Goal: Task Accomplishment & Management: Use online tool/utility

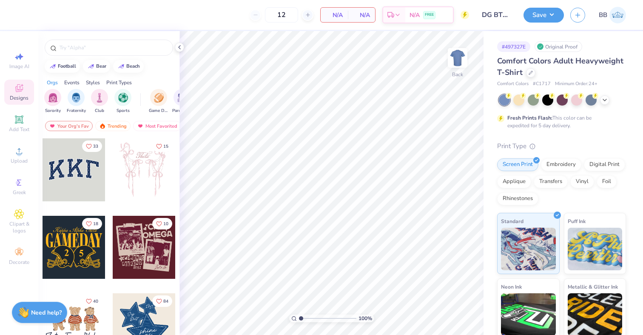
click at [525, 77] on div "Comfort Colors Adult Heavyweight T-Shirt" at bounding box center [561, 66] width 129 height 23
click at [528, 73] on div at bounding box center [530, 71] width 9 height 9
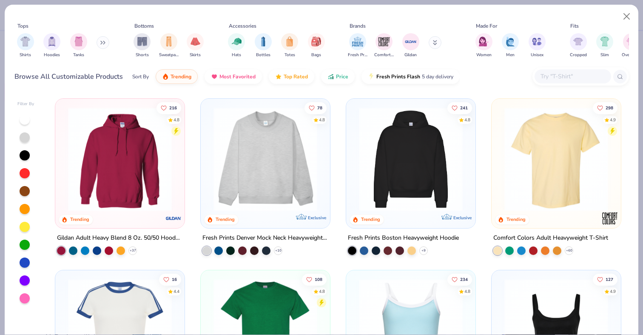
click at [269, 158] on img at bounding box center [265, 159] width 112 height 104
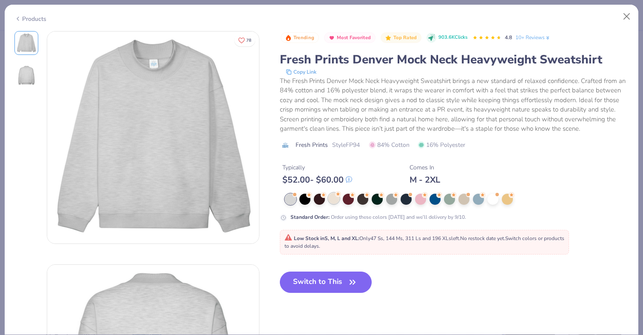
click at [332, 203] on div at bounding box center [334, 198] width 11 height 11
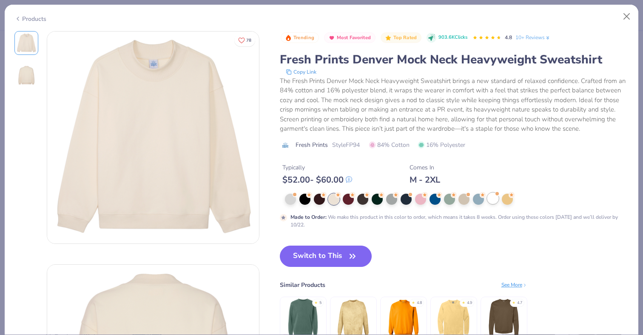
click at [495, 198] on div at bounding box center [493, 198] width 11 height 11
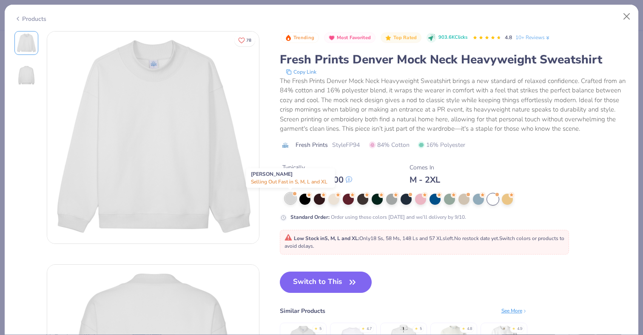
click at [291, 200] on div at bounding box center [290, 198] width 11 height 11
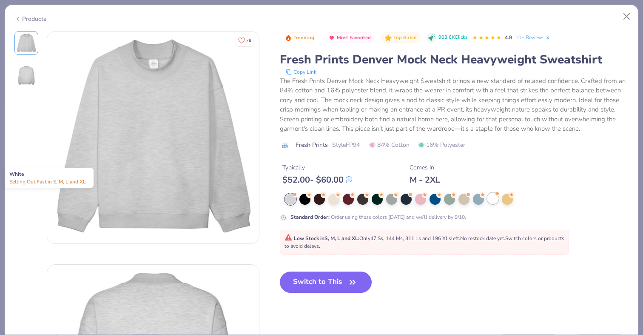
click at [496, 199] on div at bounding box center [493, 198] width 11 height 11
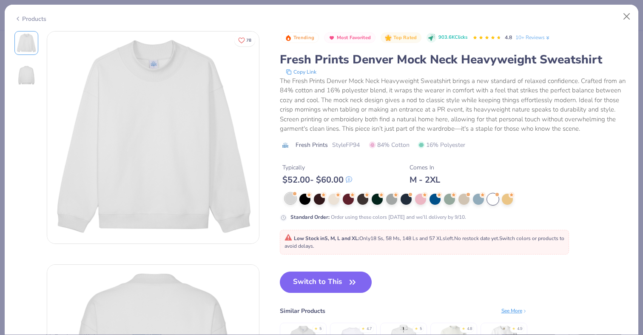
click at [292, 203] on div at bounding box center [290, 198] width 11 height 11
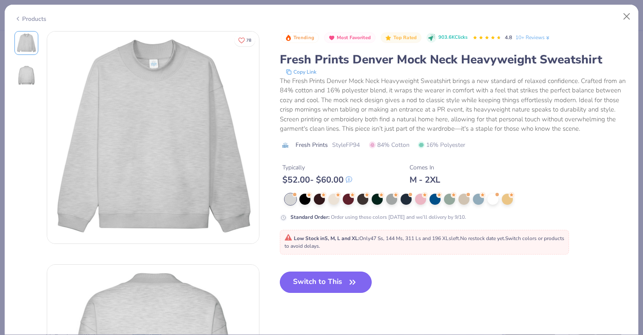
click at [325, 281] on button "Switch to This" at bounding box center [326, 282] width 92 height 21
type input "50"
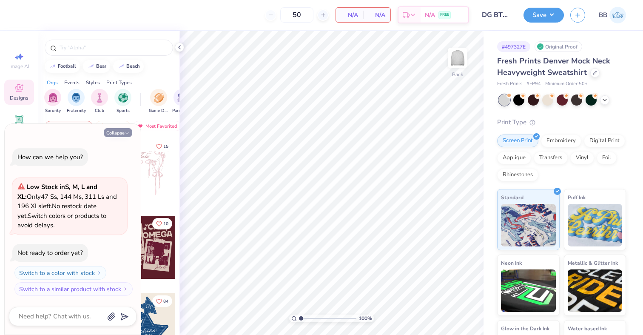
click at [120, 133] on button "Collapse" at bounding box center [118, 132] width 29 height 9
type textarea "x"
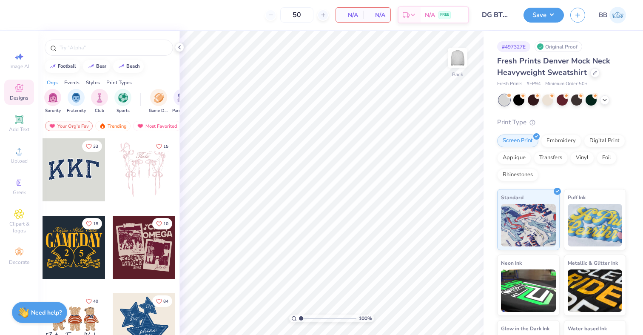
click at [75, 174] on div at bounding box center [74, 169] width 63 height 63
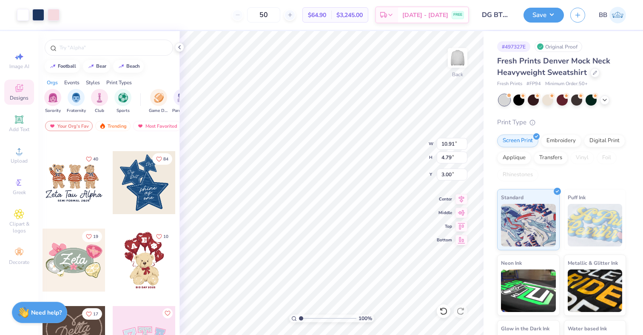
scroll to position [146, 0]
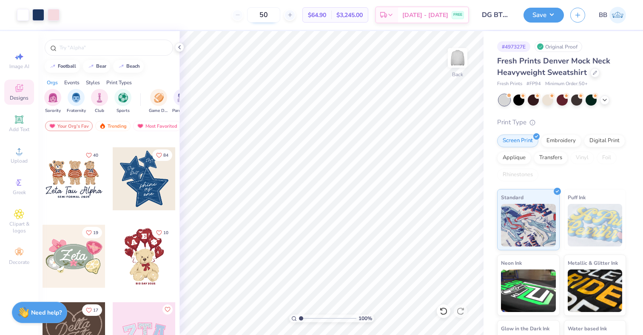
click at [274, 14] on input "50" at bounding box center [263, 14] width 33 height 15
type input "50"
click at [604, 98] on icon at bounding box center [605, 99] width 7 height 7
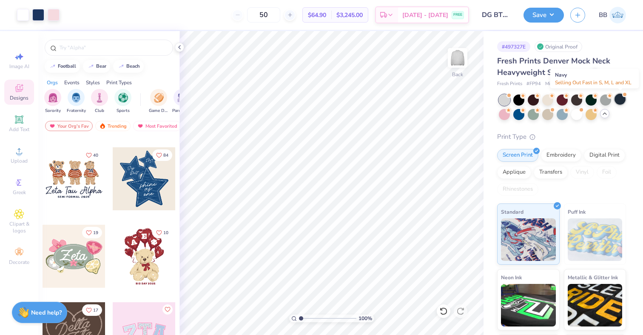
click at [620, 100] on div at bounding box center [620, 99] width 11 height 11
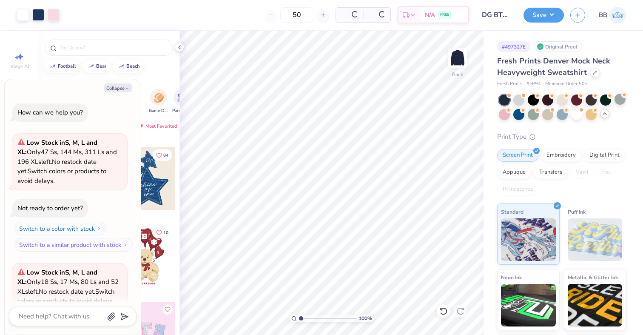
scroll to position [76, 0]
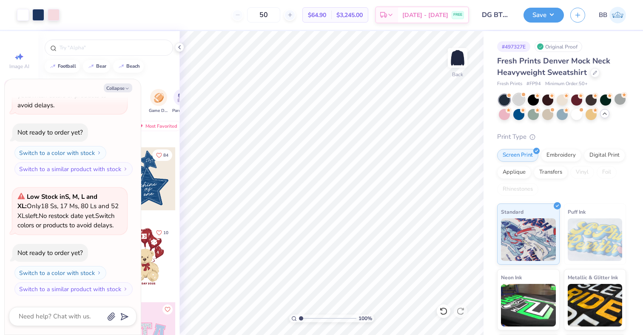
click at [520, 100] on div at bounding box center [519, 99] width 11 height 11
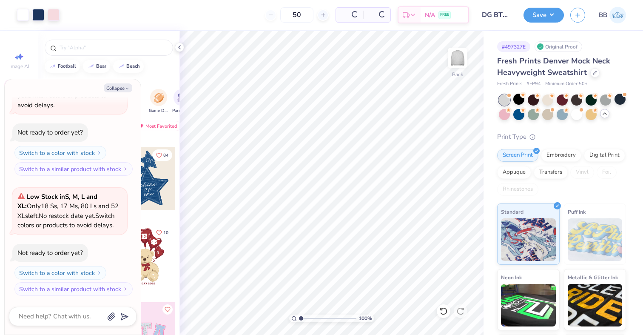
scroll to position [206, 0]
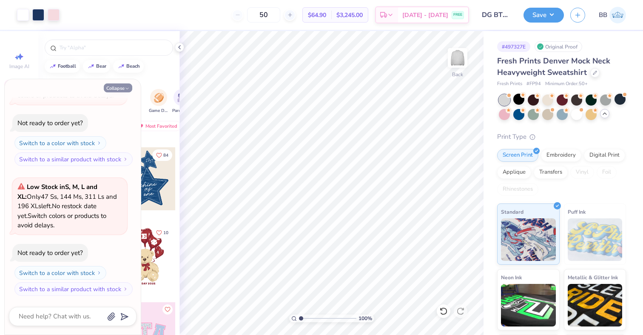
click at [123, 87] on button "Collapse" at bounding box center [118, 87] width 29 height 9
type textarea "x"
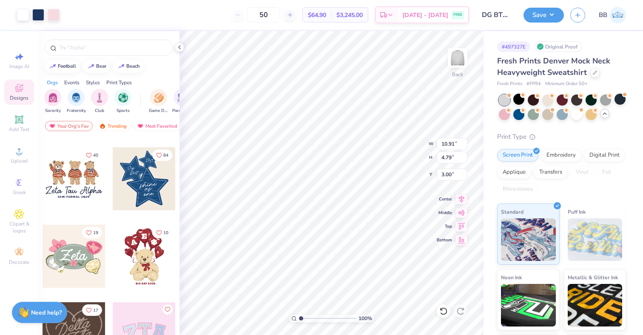
type input "11.61"
type input "5.10"
click at [580, 116] on div at bounding box center [577, 113] width 11 height 11
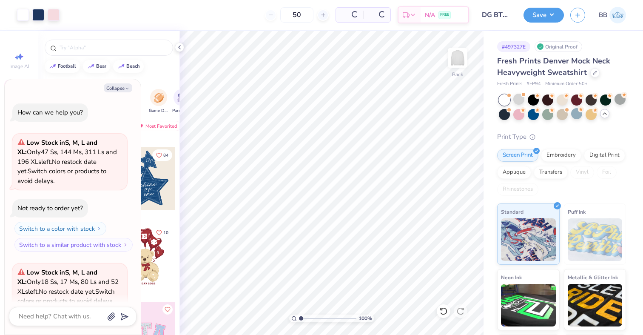
scroll to position [335, 0]
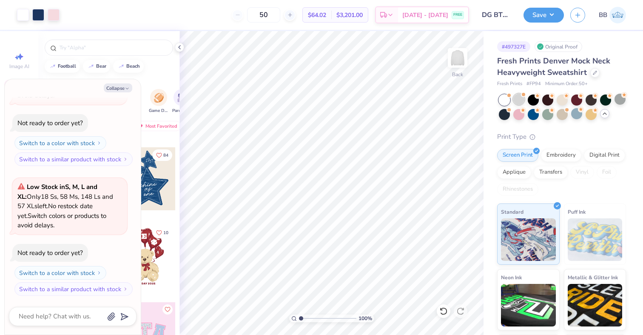
click at [521, 96] on div at bounding box center [519, 99] width 11 height 11
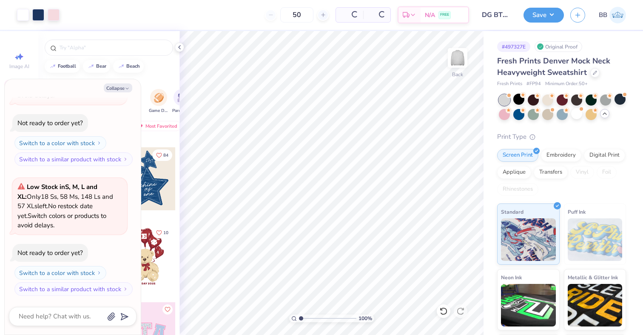
scroll to position [465, 0]
click at [126, 86] on icon "button" at bounding box center [127, 88] width 5 height 5
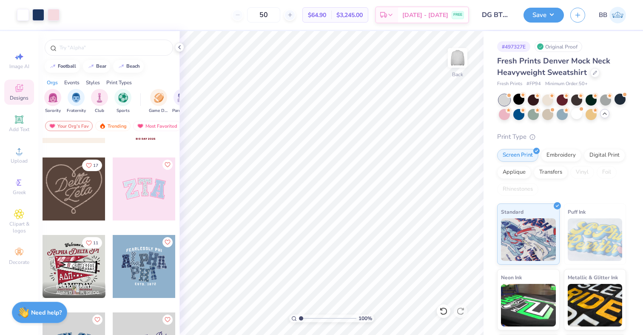
scroll to position [292, 0]
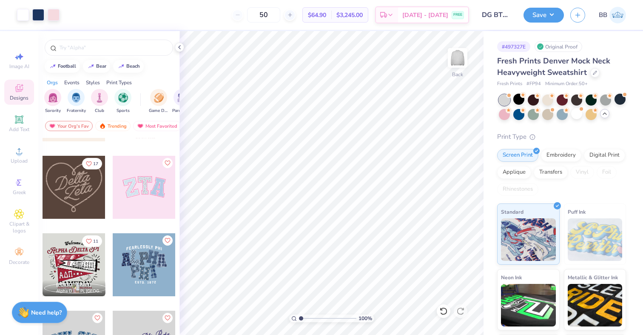
click at [143, 191] on div at bounding box center [144, 187] width 63 height 63
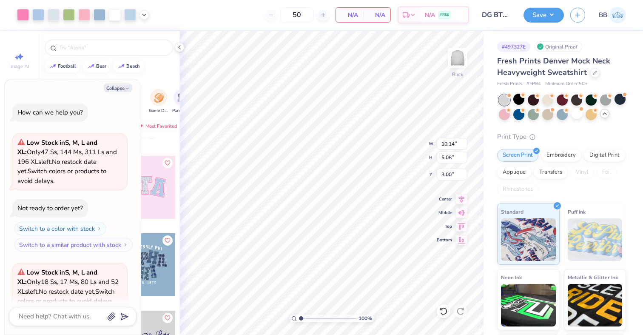
scroll to position [549, 0]
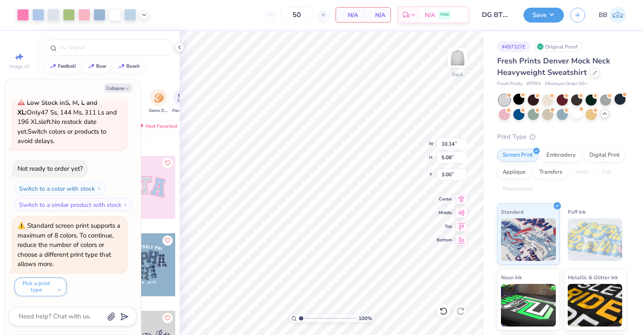
type textarea "x"
type input "7.46"
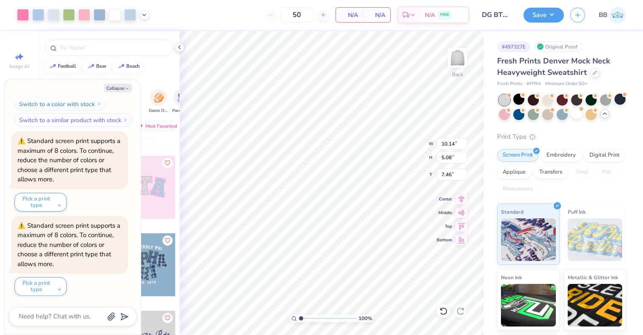
type textarea "x"
type input "3.00"
type textarea "x"
type input "12.94"
type input "6.48"
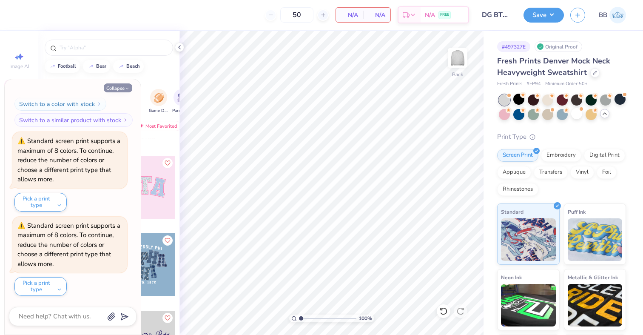
click at [128, 87] on icon "button" at bounding box center [127, 88] width 5 height 5
type textarea "x"
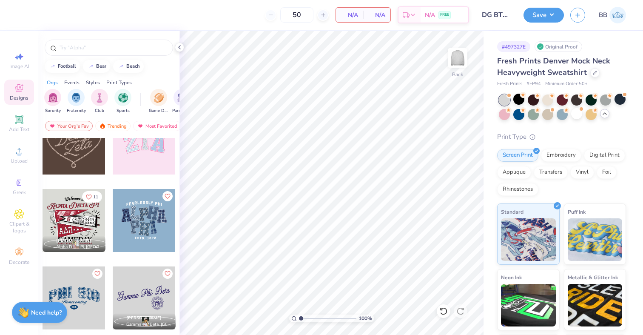
scroll to position [403, 0]
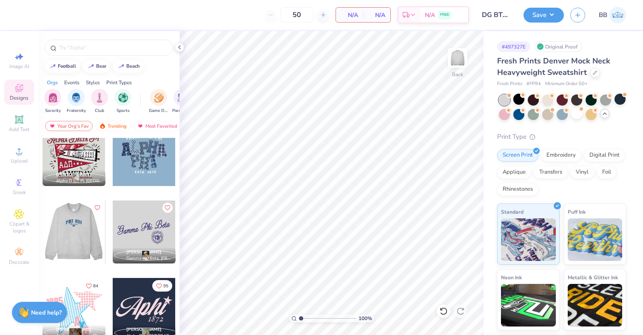
click at [43, 243] on div at bounding box center [11, 231] width 63 height 63
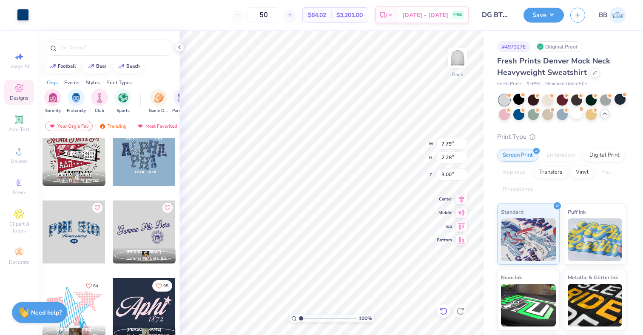
click at [444, 309] on icon at bounding box center [444, 311] width 9 height 9
click at [449, 309] on div at bounding box center [444, 311] width 14 height 14
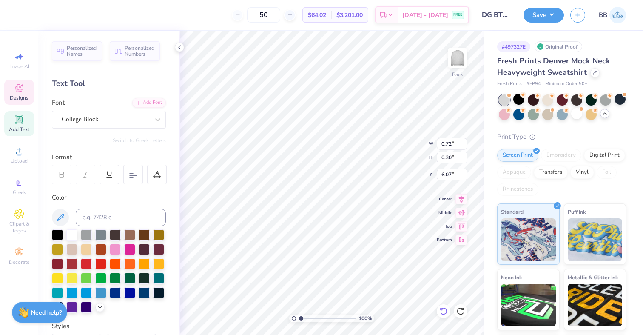
type input "11.31"
type input "1.30"
type input "0.74"
type input "9.63"
type input "13.57"
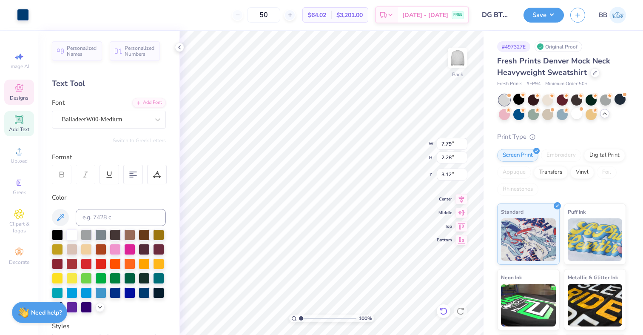
type input "11.69"
type input "3.42"
click at [444, 309] on icon at bounding box center [444, 311] width 9 height 9
type input "7.79"
type input "2.28"
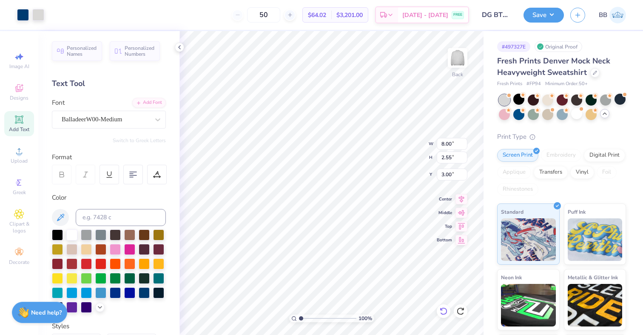
type input "11.99"
type input "3.83"
click at [177, 46] on icon at bounding box center [179, 47] width 7 height 7
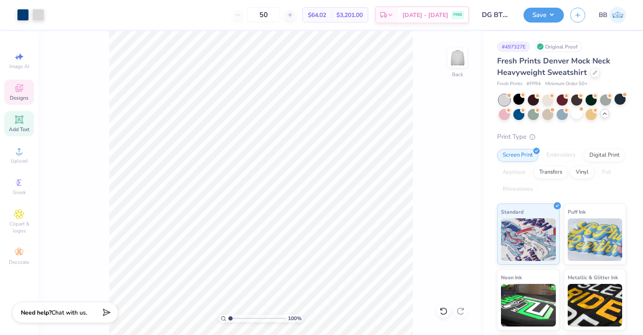
click at [22, 84] on icon at bounding box center [19, 88] width 10 height 10
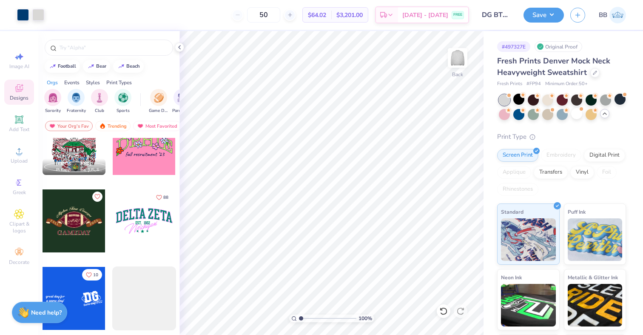
scroll to position [2738, 0]
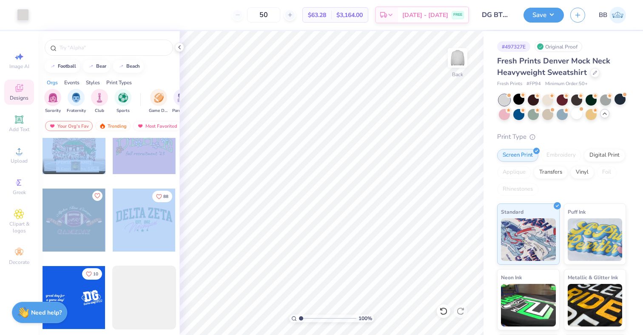
click at [175, 223] on div "21 Grant Hronek Beta Theta Pi, Southern Methodist University 13 Samuel Fitts Pi…" at bounding box center [108, 252] width 141 height 229
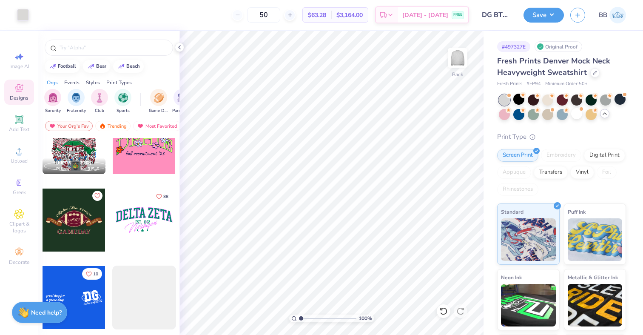
click at [158, 222] on div at bounding box center [144, 220] width 63 height 63
type input "8.06"
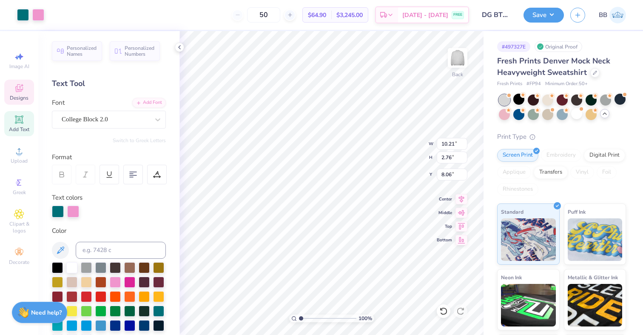
type input "7.92"
type textarea "DELTA gamma"
type input "3.00"
click at [57, 212] on div at bounding box center [58, 211] width 12 height 12
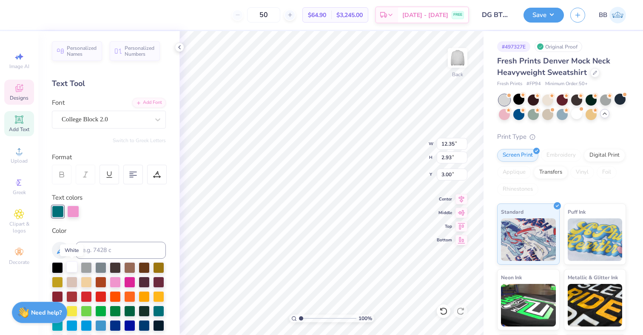
click at [71, 267] on div at bounding box center [71, 266] width 11 height 11
click at [74, 211] on div at bounding box center [73, 211] width 12 height 12
click at [60, 297] on div at bounding box center [57, 295] width 11 height 11
type input "13.81"
type input "3.28"
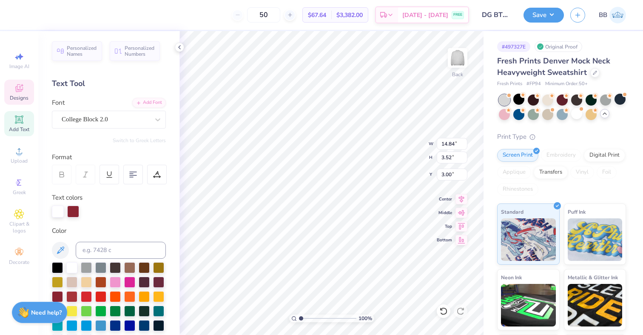
type input "14.84"
type input "3.52"
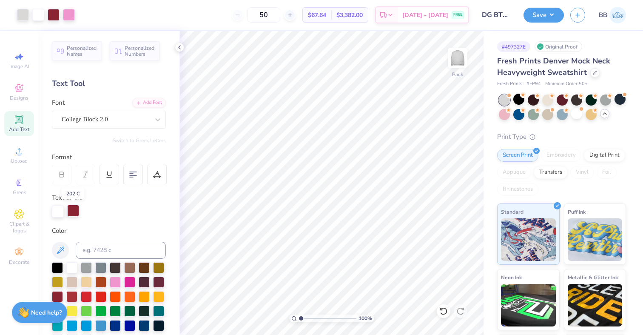
click at [77, 209] on div at bounding box center [73, 211] width 12 height 12
click at [86, 279] on div at bounding box center [86, 282] width 11 height 11
click at [86, 284] on div at bounding box center [86, 281] width 11 height 11
click at [60, 214] on div at bounding box center [58, 211] width 12 height 12
click at [60, 295] on div at bounding box center [57, 295] width 11 height 11
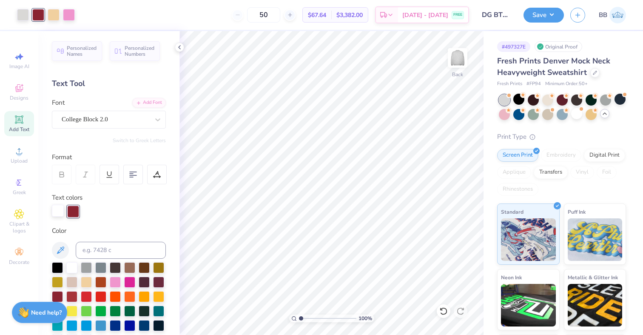
click at [58, 214] on div at bounding box center [58, 211] width 12 height 12
click at [179, 43] on div at bounding box center [179, 47] width 9 height 9
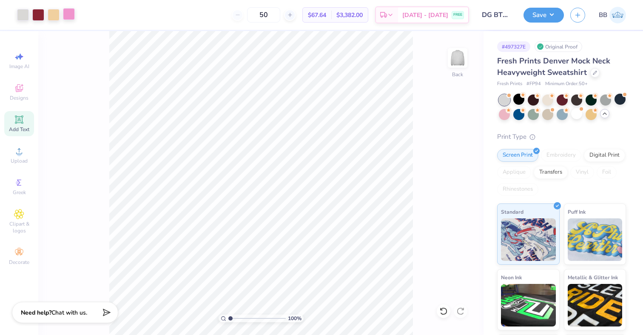
click at [68, 13] on div at bounding box center [69, 14] width 12 height 12
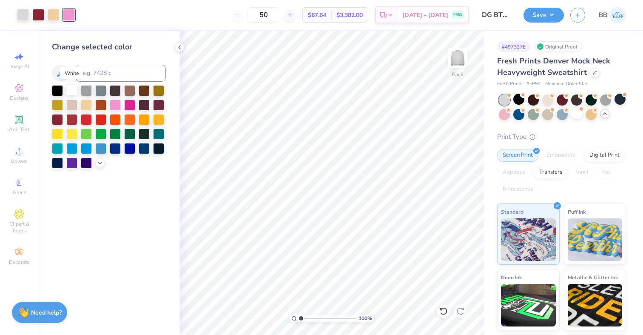
click at [71, 89] on div at bounding box center [71, 89] width 11 height 11
click at [27, 14] on div at bounding box center [23, 14] width 12 height 12
click at [72, 89] on div at bounding box center [71, 89] width 11 height 11
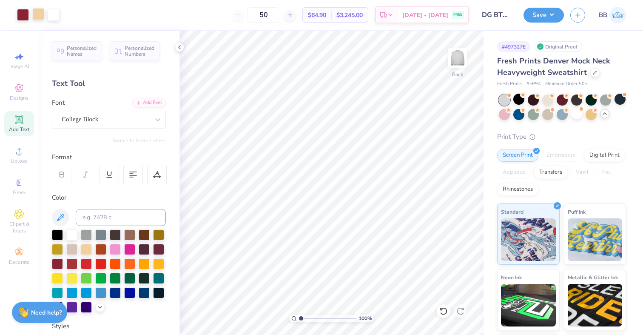
click at [35, 15] on div at bounding box center [38, 14] width 12 height 12
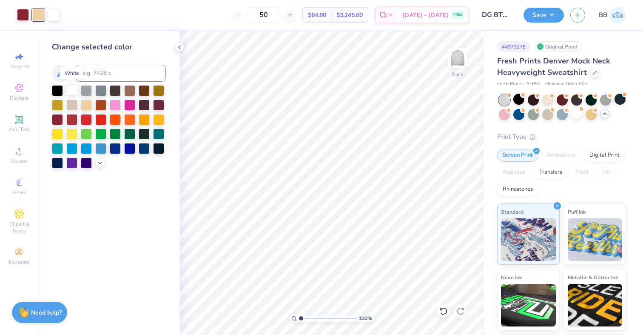
click at [72, 91] on div at bounding box center [71, 89] width 11 height 11
click at [178, 47] on icon at bounding box center [179, 47] width 7 height 7
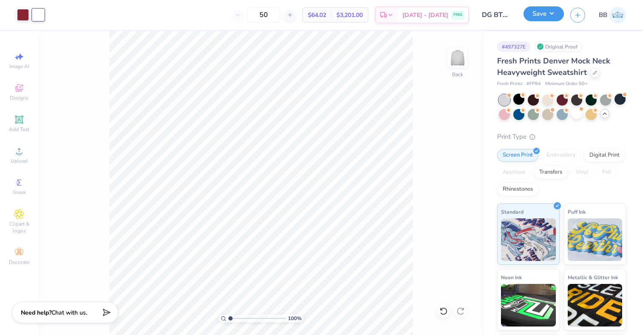
click at [553, 15] on button "Save" at bounding box center [544, 13] width 40 height 15
click at [601, 154] on div "Digital Print" at bounding box center [604, 154] width 41 height 13
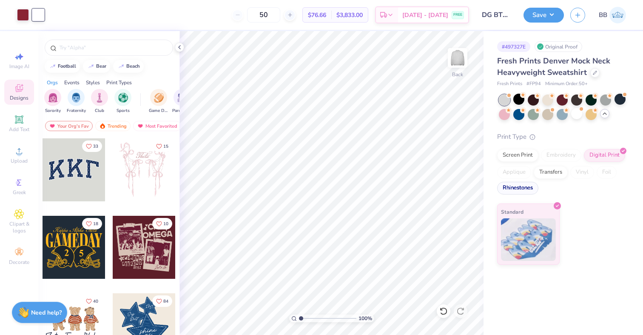
click at [527, 186] on div "Rhinestones" at bounding box center [517, 188] width 41 height 13
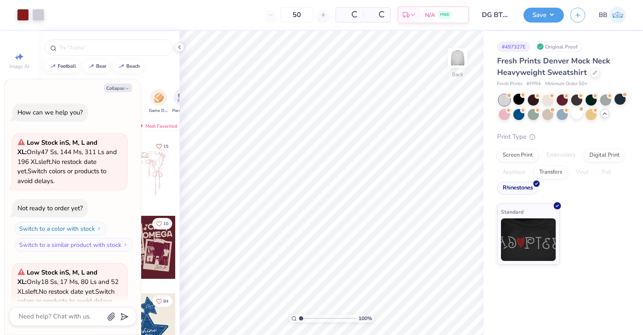
scroll to position [686, 0]
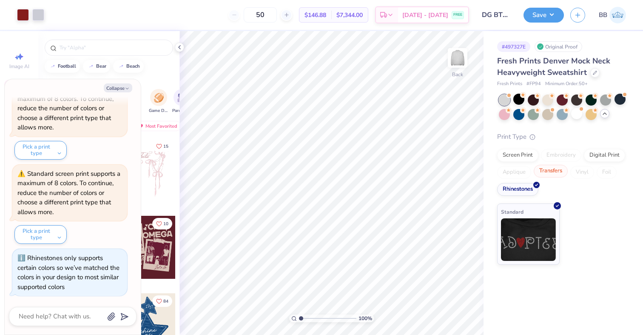
click at [549, 173] on div "Transfers" at bounding box center [551, 171] width 34 height 13
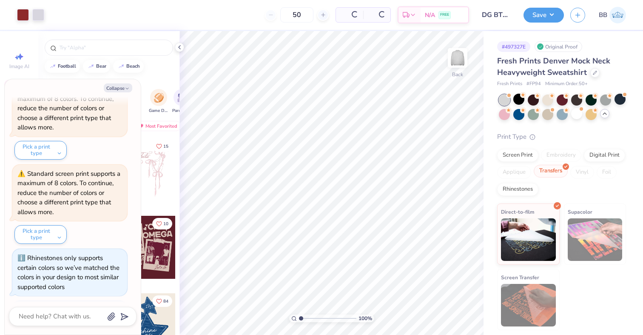
scroll to position [738, 0]
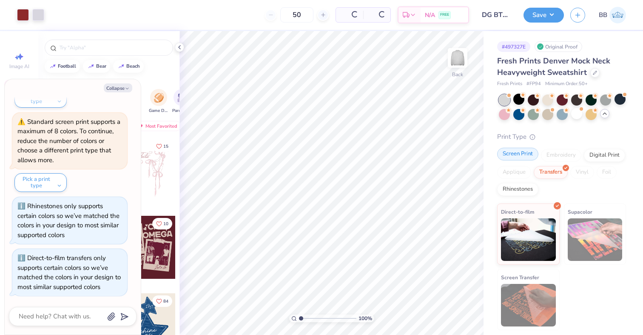
click at [518, 151] on div "Screen Print" at bounding box center [517, 154] width 41 height 13
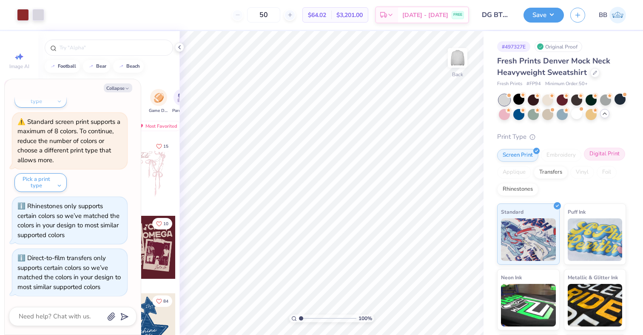
click at [606, 153] on div "Digital Print" at bounding box center [604, 154] width 41 height 13
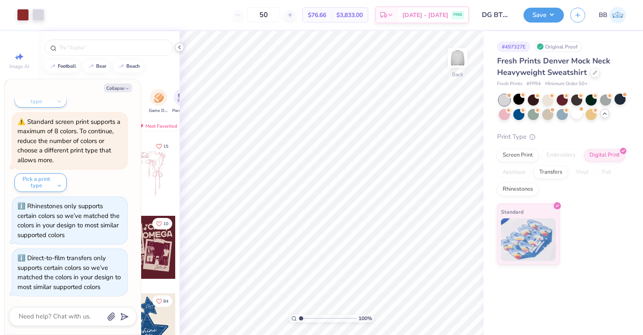
click at [179, 47] on icon at bounding box center [179, 47] width 7 height 7
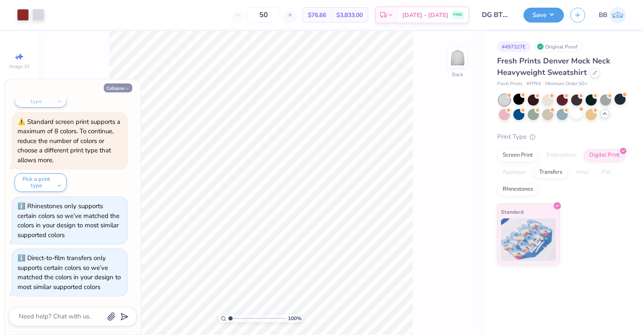
click at [115, 88] on button "Collapse" at bounding box center [118, 87] width 29 height 9
type textarea "x"
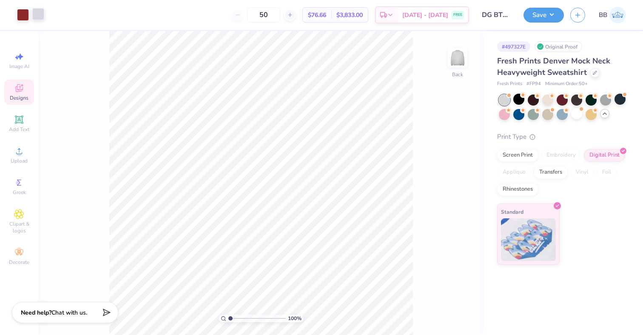
click at [39, 18] on div at bounding box center [38, 14] width 12 height 12
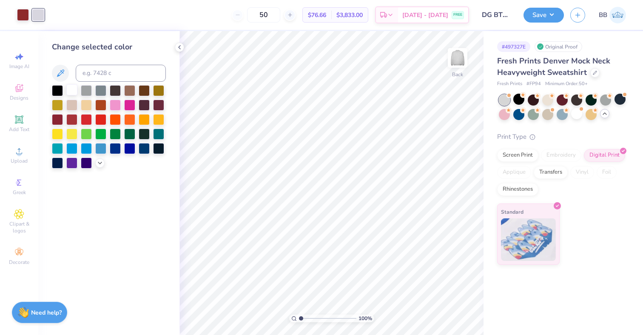
click at [74, 88] on div at bounding box center [71, 89] width 11 height 11
click at [529, 156] on div "Screen Print" at bounding box center [517, 154] width 41 height 13
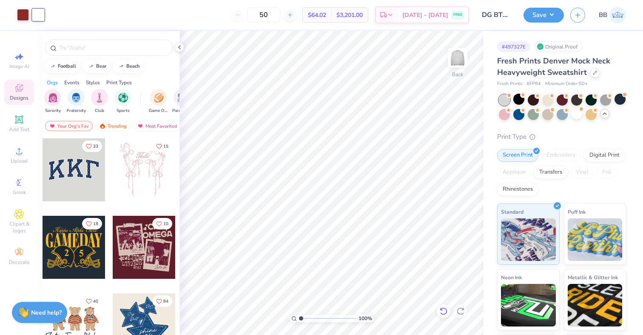
click at [446, 308] on icon at bounding box center [444, 311] width 9 height 9
click at [35, 9] on div at bounding box center [38, 14] width 12 height 12
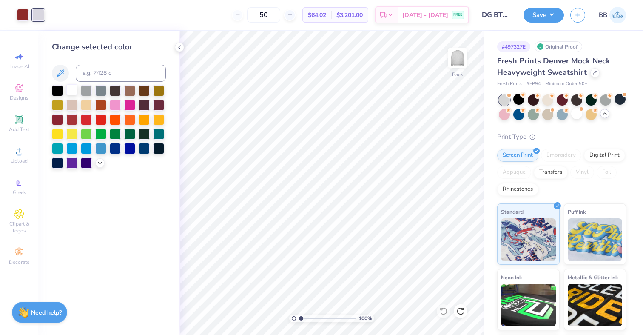
click at [71, 89] on div at bounding box center [71, 89] width 11 height 11
click at [441, 311] on icon at bounding box center [444, 311] width 9 height 9
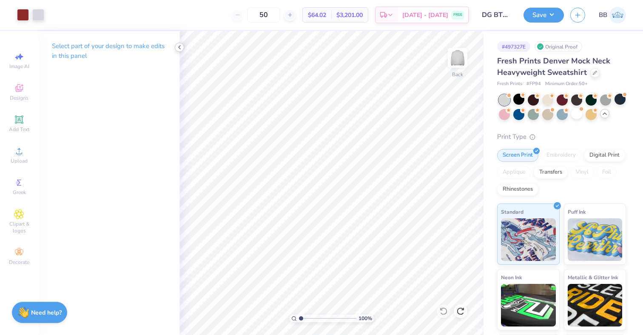
click at [180, 44] on icon at bounding box center [179, 47] width 7 height 7
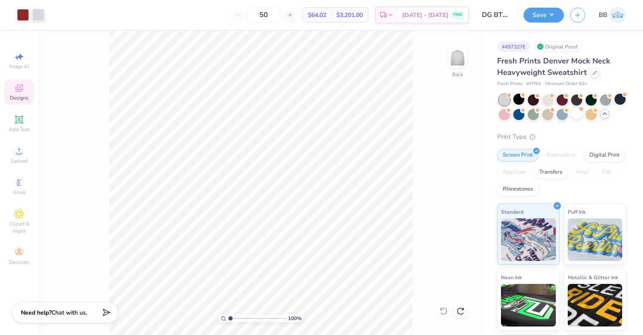
click at [19, 83] on icon at bounding box center [19, 88] width 10 height 10
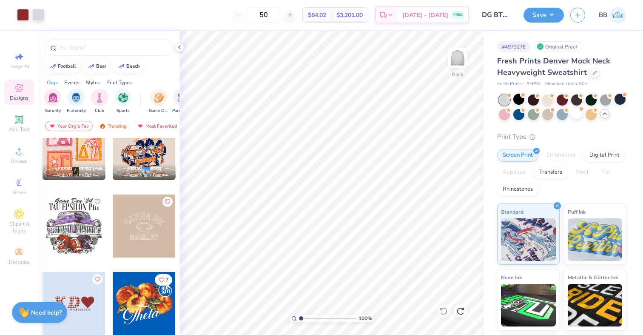
scroll to position [948, 0]
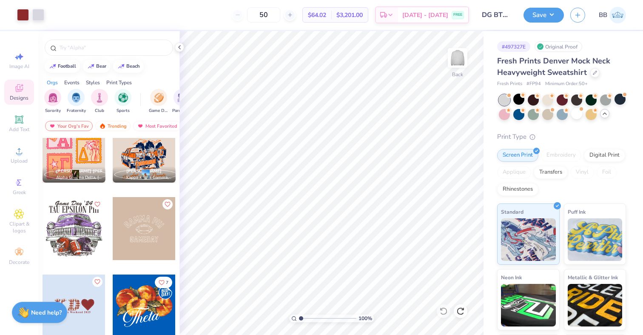
click at [153, 244] on div at bounding box center [144, 228] width 63 height 63
type input "8.87"
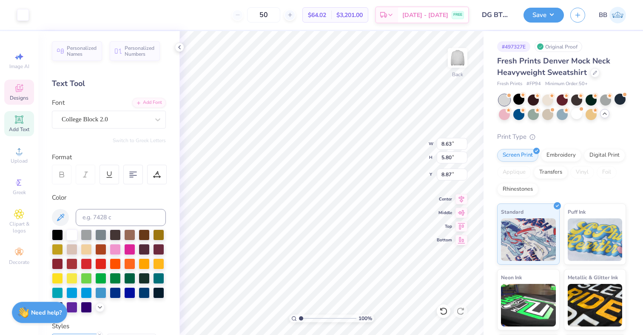
type input "8.90"
type input "4.43"
type input "13.38"
type input "4.42"
click at [446, 313] on icon at bounding box center [444, 311] width 9 height 9
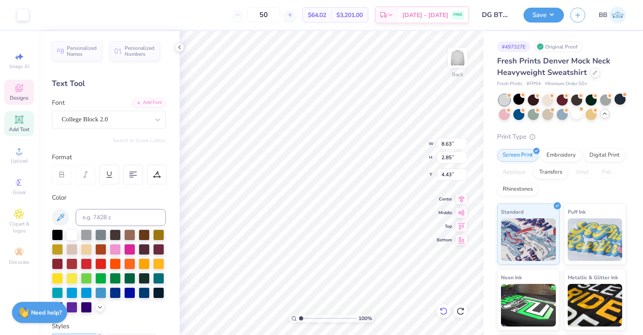
type input "8.63"
type input "2.85"
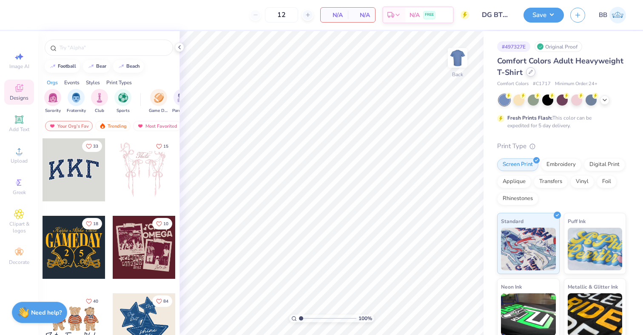
click at [532, 70] on div at bounding box center [530, 71] width 9 height 9
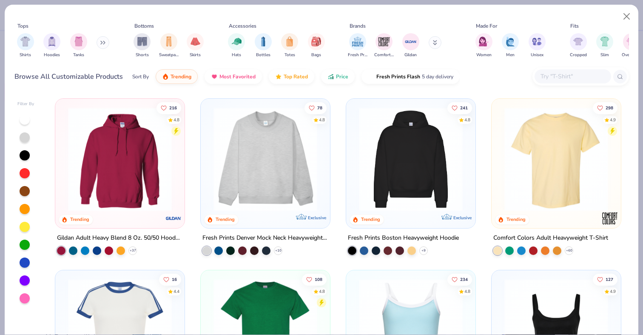
click at [260, 149] on img at bounding box center [265, 159] width 112 height 104
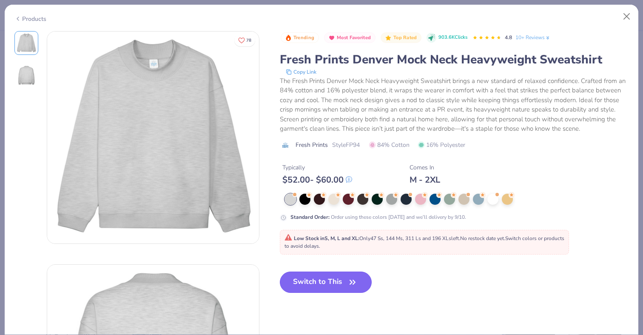
click at [304, 286] on button "Switch to This" at bounding box center [326, 282] width 92 height 21
type input "50"
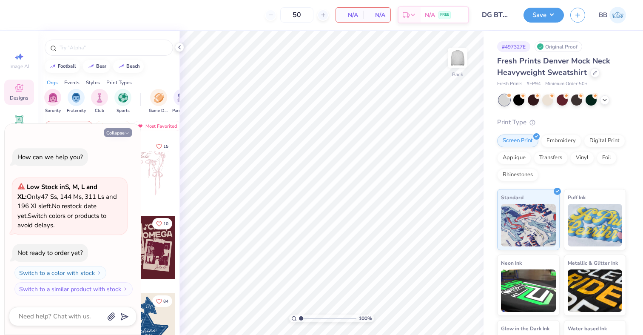
click at [119, 132] on button "Collapse" at bounding box center [118, 132] width 29 height 9
type textarea "x"
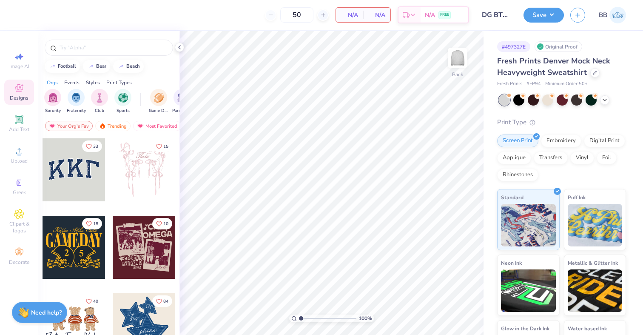
click at [63, 177] on div at bounding box center [74, 169] width 63 height 63
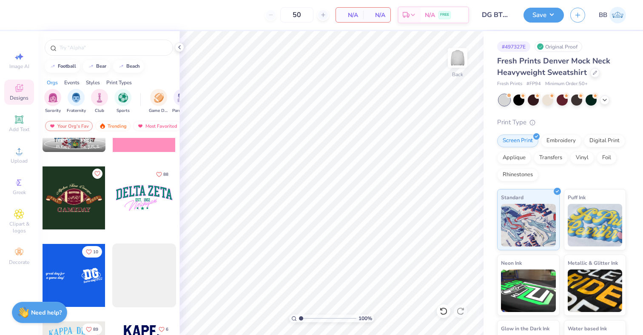
scroll to position [2775, 0]
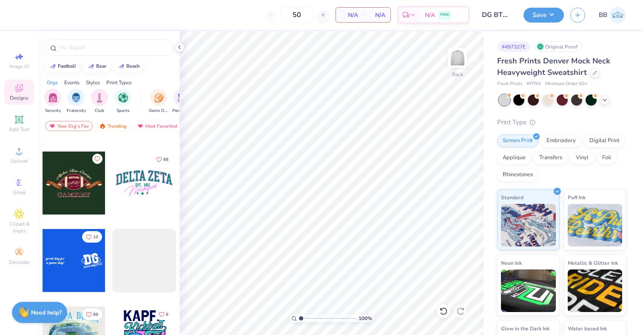
click at [134, 184] on div at bounding box center [144, 183] width 63 height 63
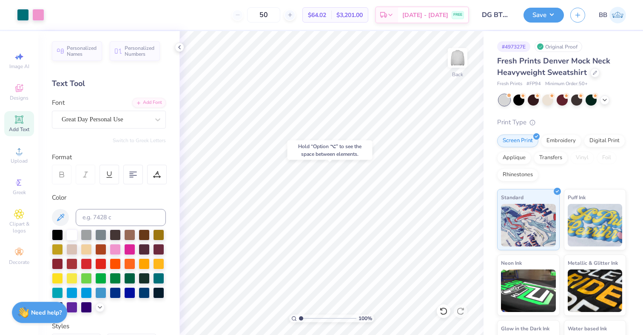
click at [338, 152] on div "Hold “Option ⌥” to see the space between elements." at bounding box center [330, 150] width 85 height 20
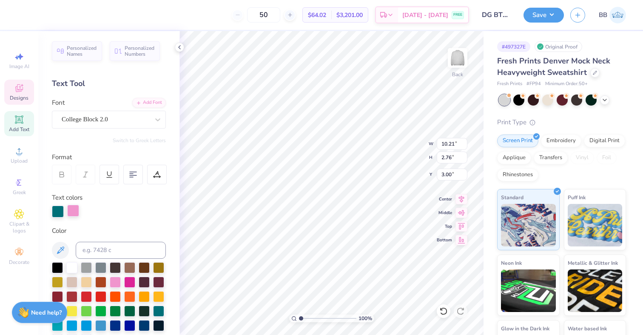
click at [74, 213] on div at bounding box center [73, 211] width 12 height 12
click at [71, 266] on div at bounding box center [71, 266] width 11 height 11
click at [57, 211] on div at bounding box center [58, 211] width 12 height 12
click at [61, 299] on div at bounding box center [57, 295] width 11 height 11
click at [71, 295] on div at bounding box center [71, 295] width 11 height 11
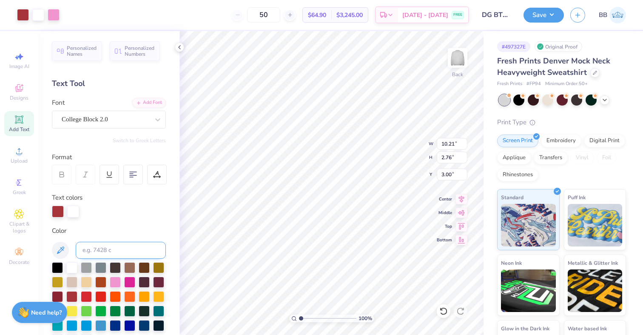
type input "11.46"
type input "3.10"
type textarea "DELTA gamma"
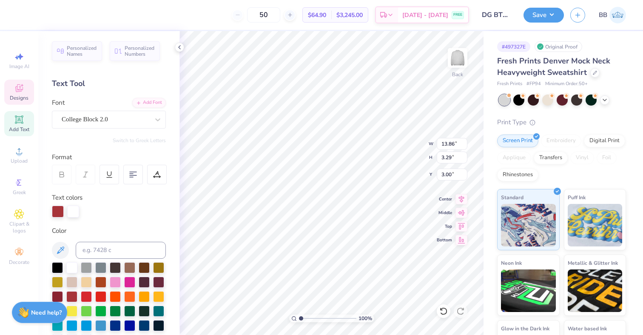
type input "3.00"
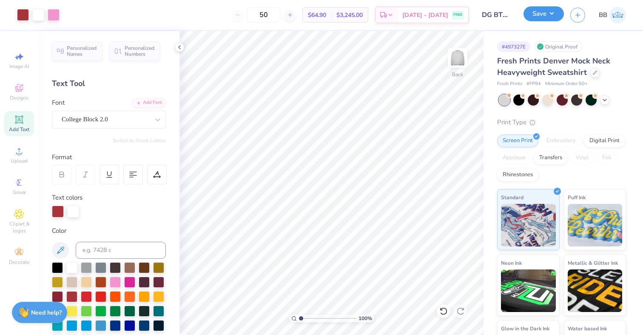
click at [555, 10] on button "Save" at bounding box center [544, 13] width 40 height 15
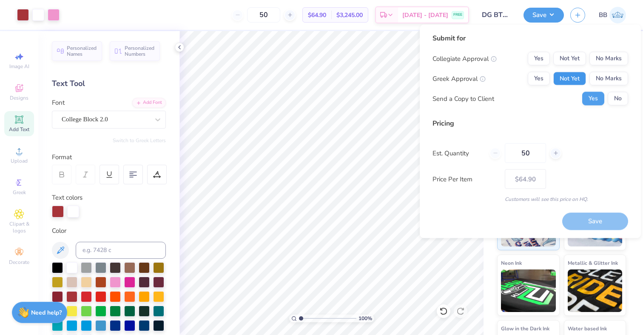
click at [575, 74] on button "Not Yet" at bounding box center [570, 79] width 33 height 14
click at [619, 57] on button "No Marks" at bounding box center [609, 59] width 39 height 14
click at [627, 96] on button "No" at bounding box center [618, 99] width 20 height 14
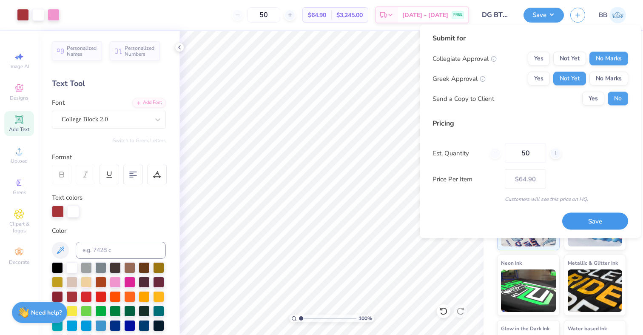
click at [574, 220] on button "Save" at bounding box center [596, 220] width 66 height 17
type input "$64.90"
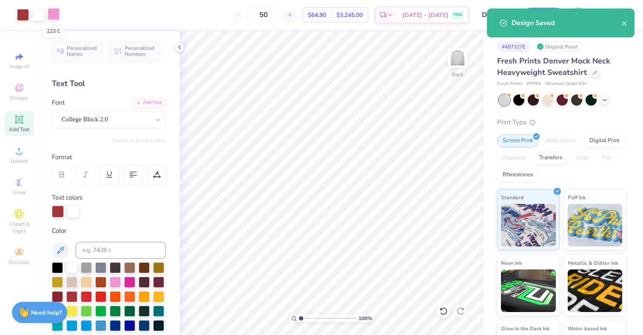
click at [56, 15] on div at bounding box center [54, 14] width 12 height 12
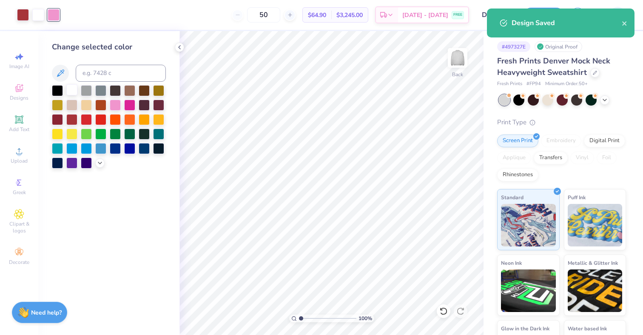
click at [72, 91] on div at bounding box center [71, 89] width 11 height 11
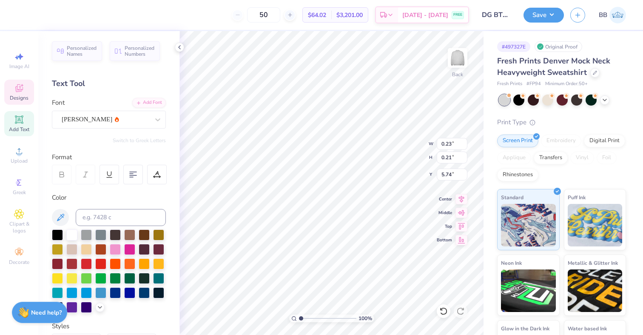
type input "11.72"
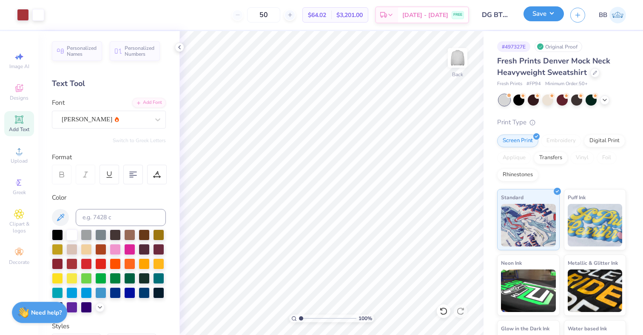
click at [557, 16] on button "Save" at bounding box center [544, 13] width 40 height 15
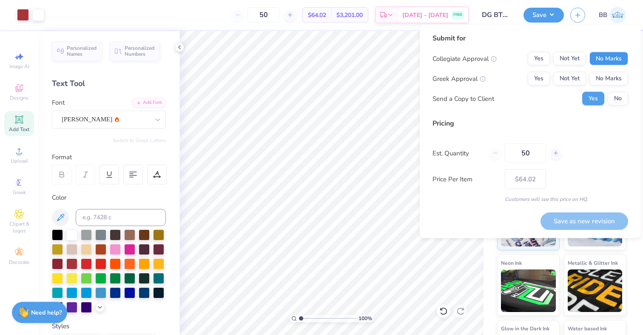
click at [606, 57] on button "No Marks" at bounding box center [609, 59] width 39 height 14
click at [575, 77] on button "Not Yet" at bounding box center [570, 79] width 33 height 14
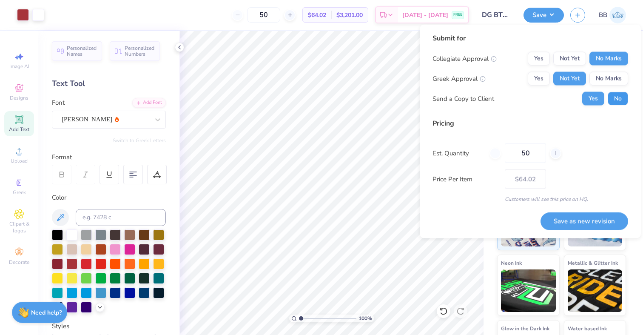
click at [620, 99] on button "No" at bounding box center [618, 99] width 20 height 14
click at [573, 213] on button "Save as new revision" at bounding box center [585, 220] width 88 height 17
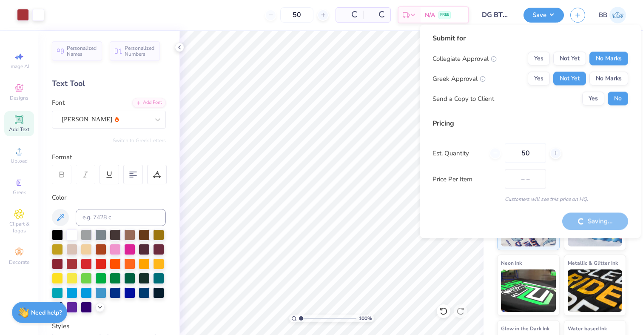
type input "$64.02"
click at [19, 87] on icon at bounding box center [19, 88] width 8 height 8
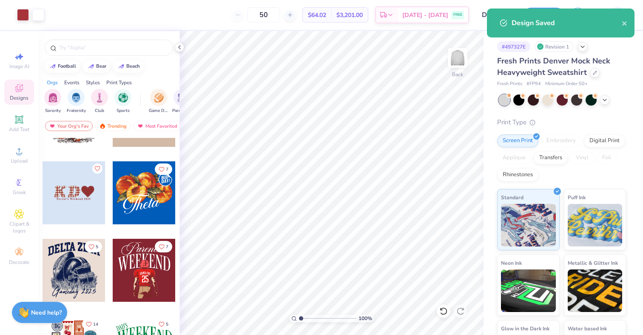
scroll to position [1060, 0]
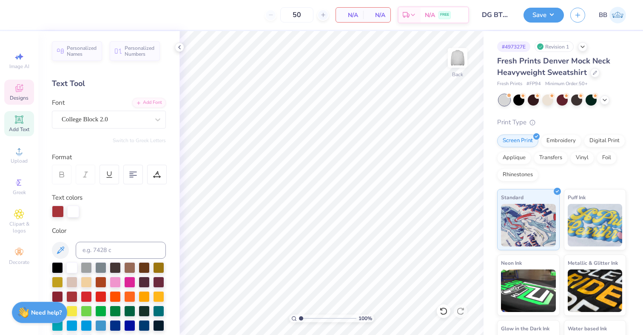
click at [18, 90] on icon at bounding box center [19, 89] width 7 height 6
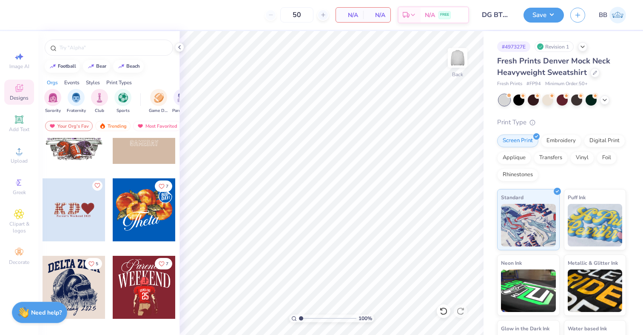
scroll to position [1043, 0]
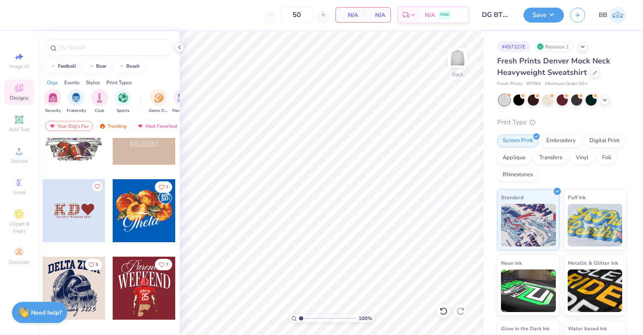
click at [71, 213] on div at bounding box center [74, 210] width 63 height 63
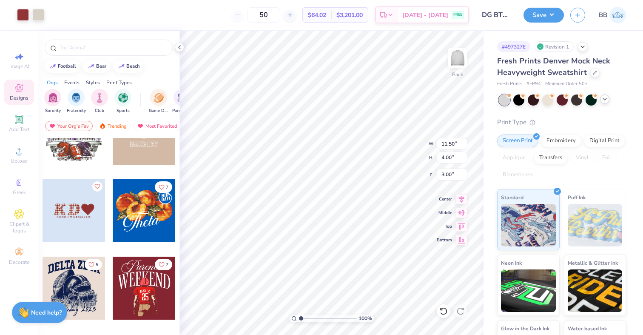
click at [602, 98] on icon at bounding box center [605, 99] width 7 height 7
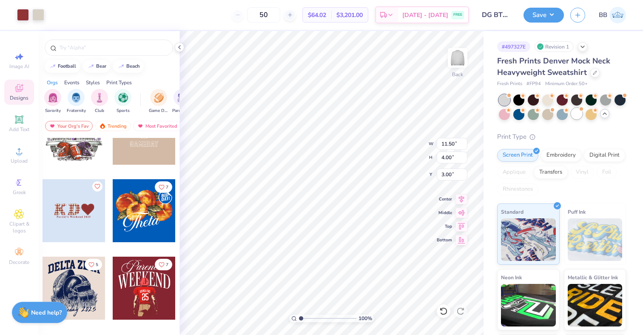
click at [577, 113] on div at bounding box center [577, 113] width 11 height 11
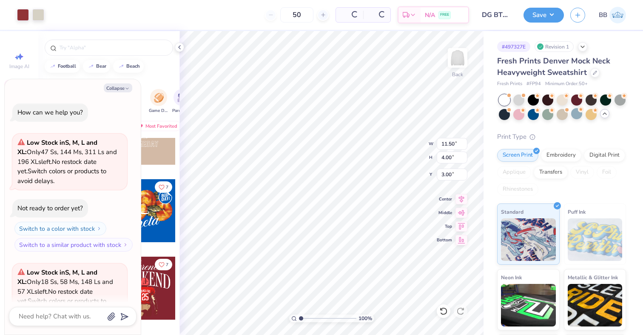
scroll to position [85, 0]
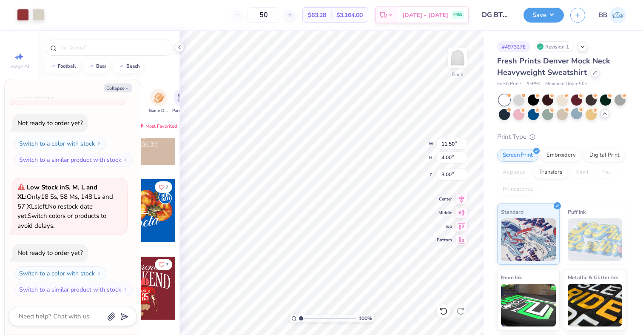
type textarea "x"
type input "8.35"
type input "0.54"
type input "6.45"
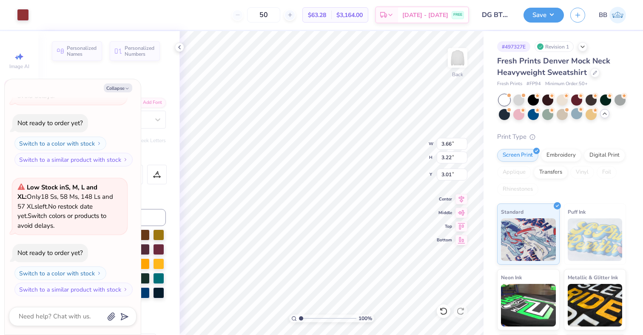
type textarea "x"
type input "3.55"
type textarea "x"
type input "3.25"
type input "3.00"
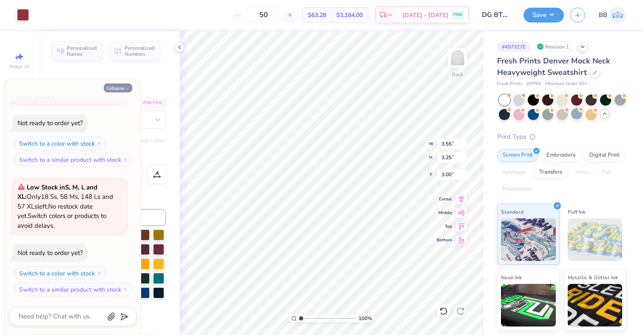
click at [119, 89] on button "Collapse" at bounding box center [118, 87] width 29 height 9
type textarea "x"
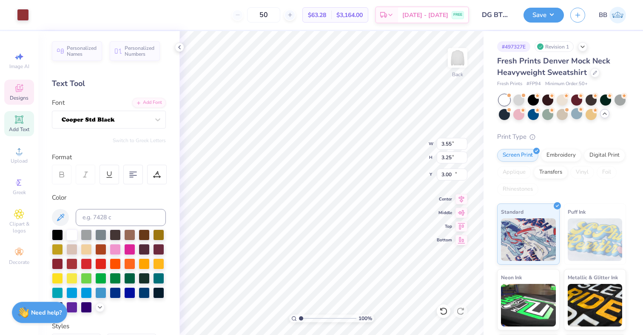
type input "11.59"
click at [445, 314] on icon at bounding box center [444, 311] width 9 height 9
type input "3.57"
type input "3.25"
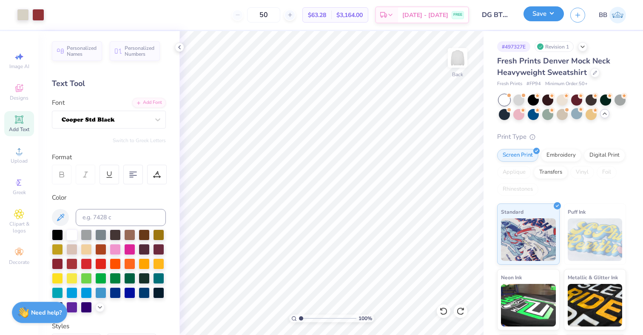
click at [554, 13] on button "Save" at bounding box center [544, 13] width 40 height 15
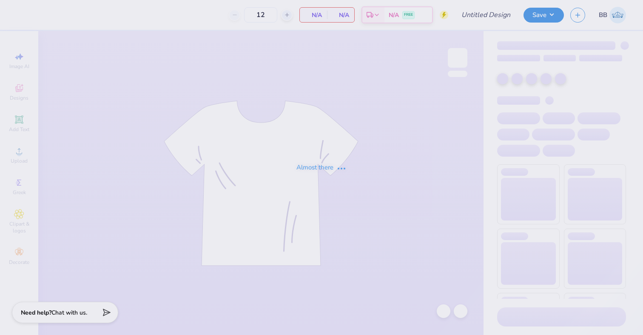
type input "DG BTS/Fall PR"
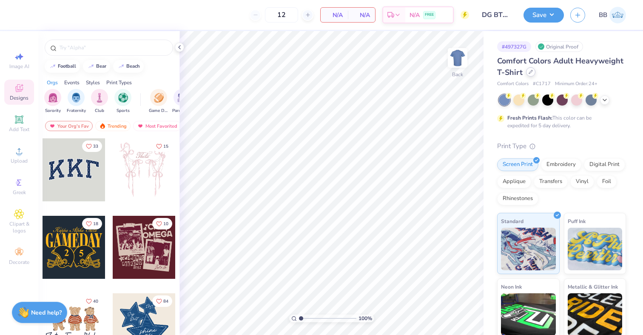
click at [530, 71] on icon at bounding box center [531, 72] width 4 height 4
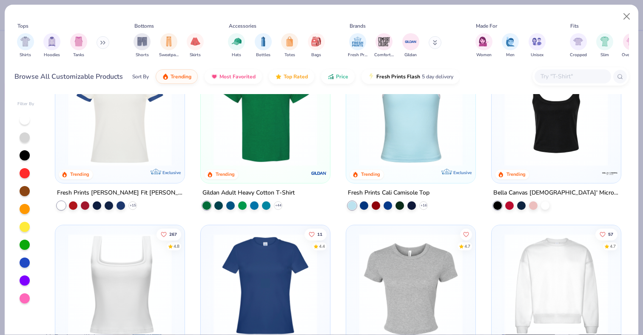
scroll to position [426, 0]
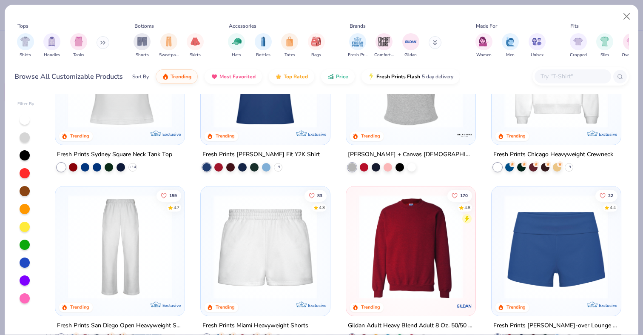
click at [248, 260] on img at bounding box center [265, 247] width 112 height 104
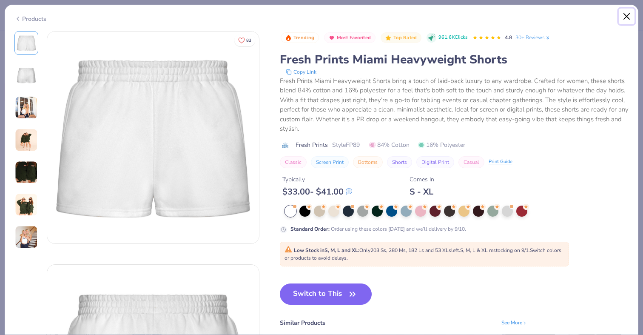
click at [626, 19] on button "Close" at bounding box center [627, 17] width 16 height 16
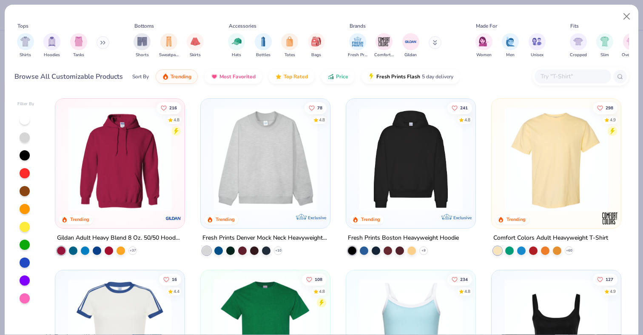
click at [284, 154] on img at bounding box center [265, 159] width 112 height 104
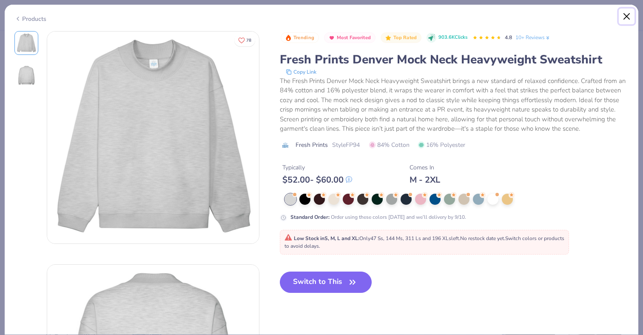
click at [626, 16] on button "Close" at bounding box center [627, 17] width 16 height 16
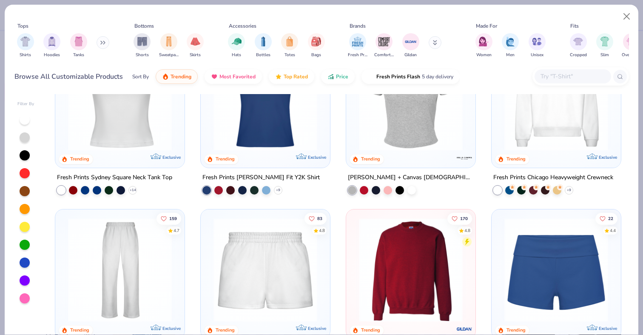
scroll to position [418, 0]
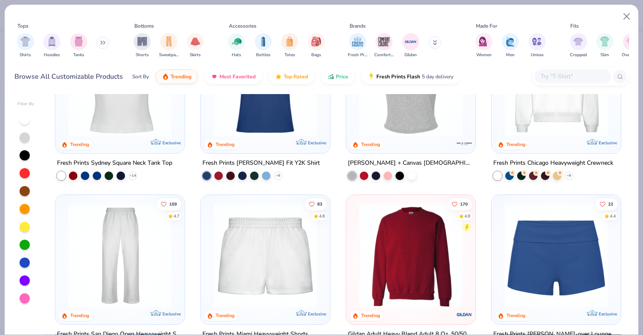
click at [271, 255] on img at bounding box center [265, 255] width 112 height 104
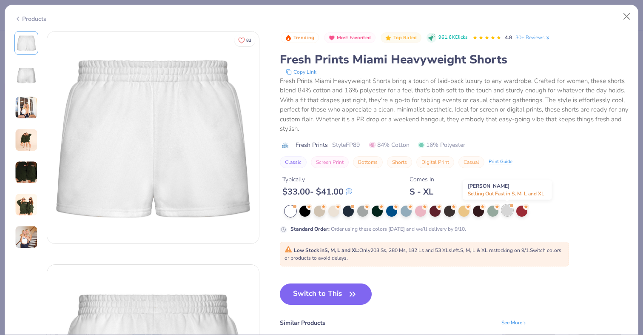
click at [508, 206] on div at bounding box center [507, 210] width 11 height 11
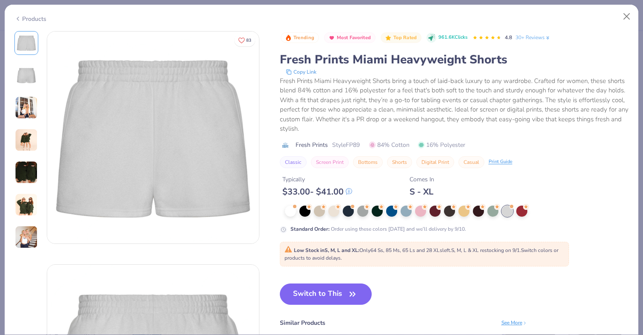
click at [26, 109] on img at bounding box center [26, 107] width 23 height 23
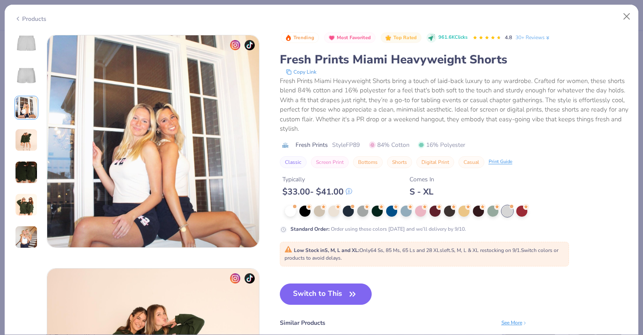
click at [28, 166] on img at bounding box center [26, 172] width 23 height 23
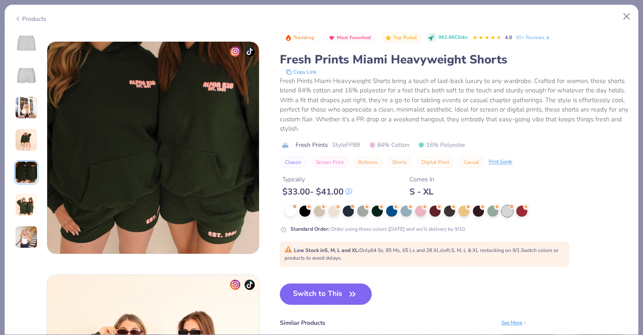
scroll to position [933, 0]
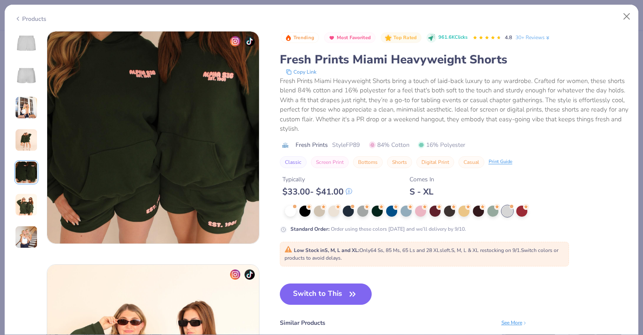
click at [26, 190] on div at bounding box center [26, 140] width 24 height 218
click at [25, 200] on img at bounding box center [26, 204] width 23 height 23
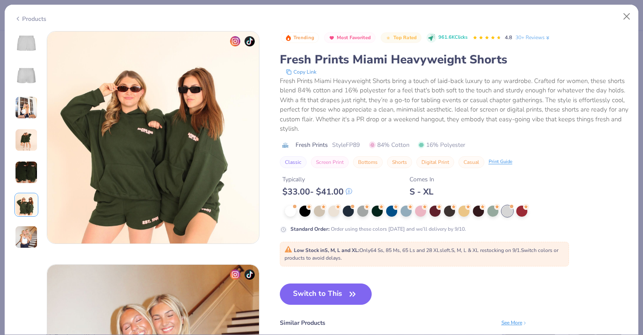
click at [23, 235] on img at bounding box center [26, 237] width 23 height 23
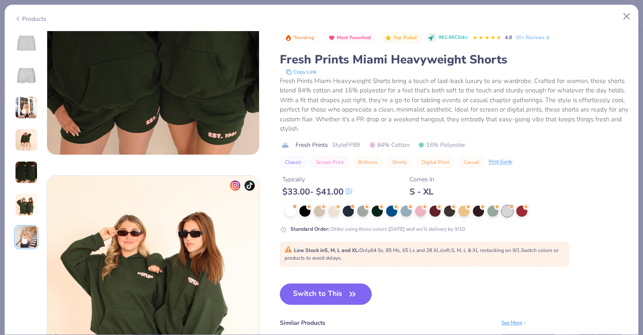
scroll to position [769, 0]
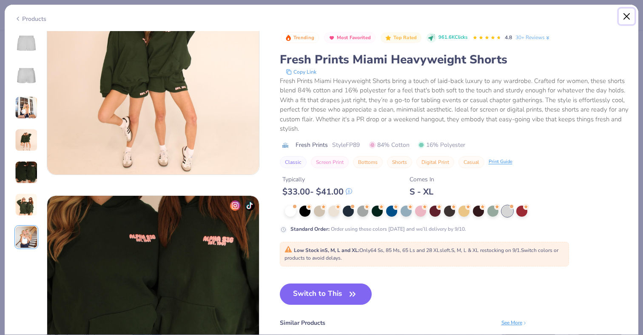
click at [632, 19] on button "Close" at bounding box center [627, 17] width 16 height 16
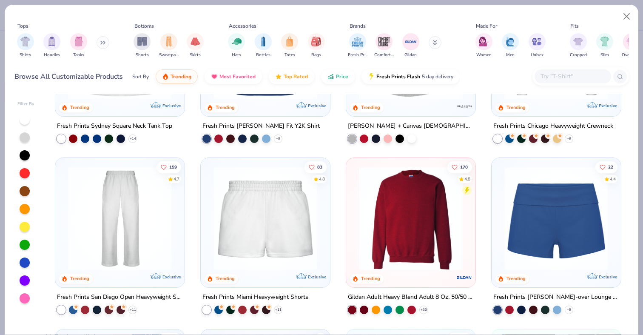
scroll to position [456, 0]
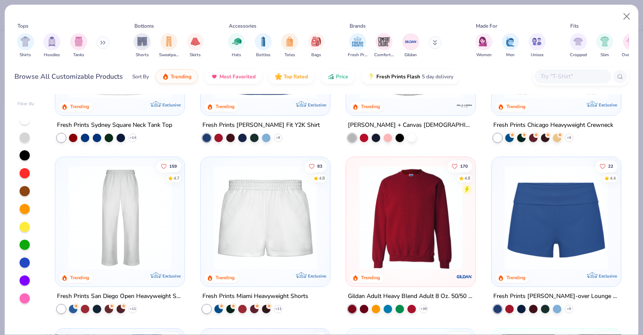
click at [117, 227] on img at bounding box center [120, 218] width 112 height 104
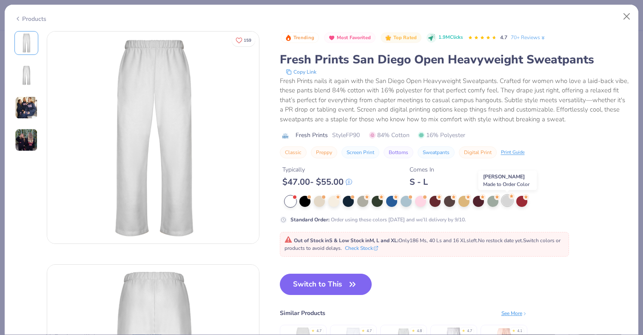
click at [507, 205] on div at bounding box center [507, 200] width 11 height 11
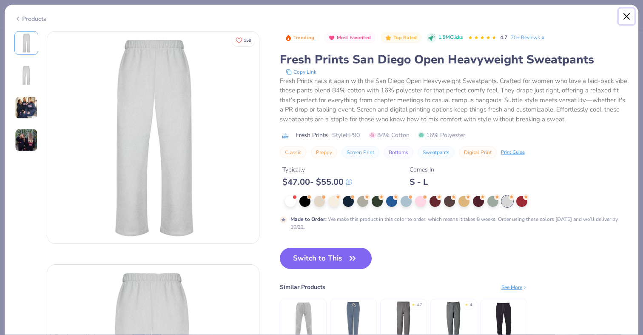
click at [627, 12] on button "Close" at bounding box center [627, 17] width 16 height 16
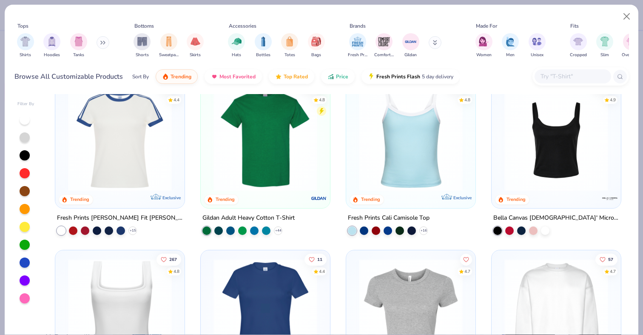
scroll to position [76, 0]
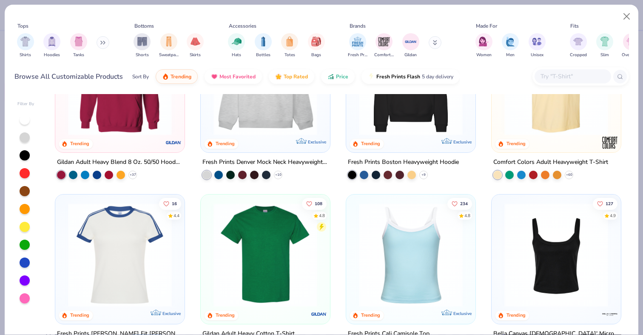
click at [258, 137] on div at bounding box center [265, 85] width 121 height 117
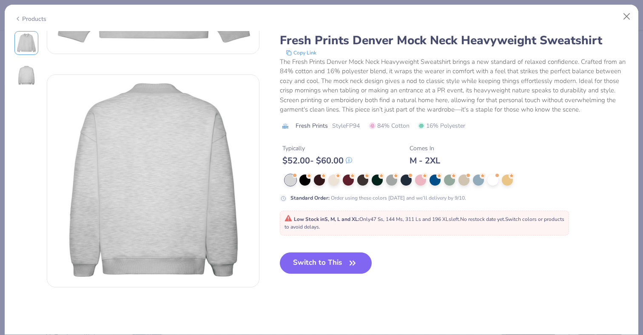
scroll to position [220, 0]
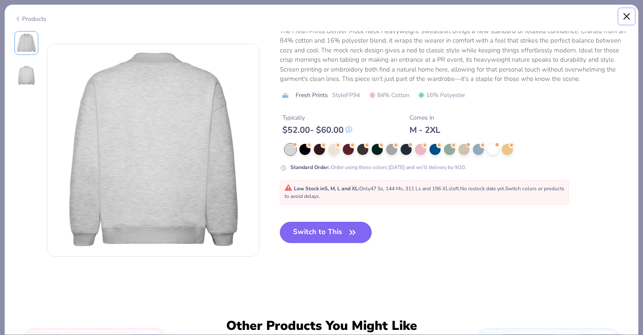
click at [632, 15] on button "Close" at bounding box center [627, 17] width 16 height 16
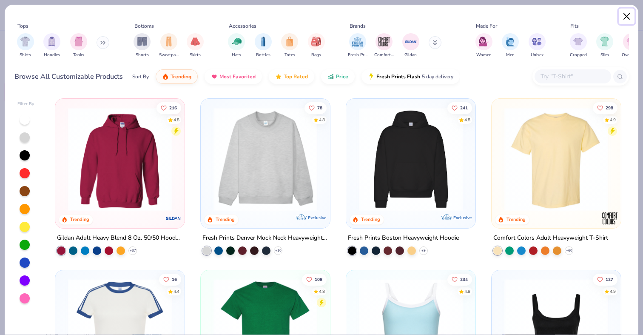
click at [623, 14] on button "Close" at bounding box center [627, 17] width 16 height 16
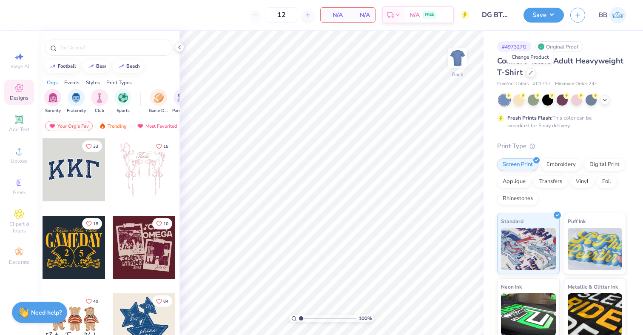
click at [532, 77] on div "Comfort Colors Adult Heavyweight T-Shirt" at bounding box center [561, 66] width 129 height 23
click at [531, 70] on icon at bounding box center [530, 71] width 3 height 3
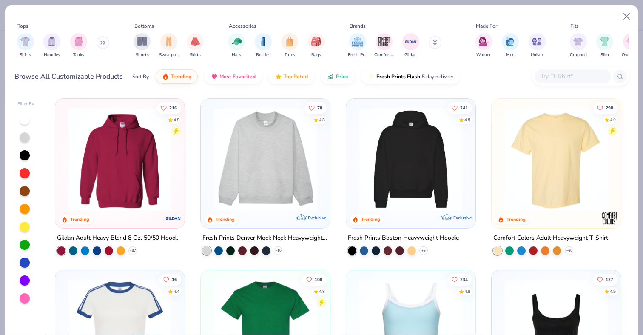
click at [260, 130] on img at bounding box center [265, 159] width 112 height 104
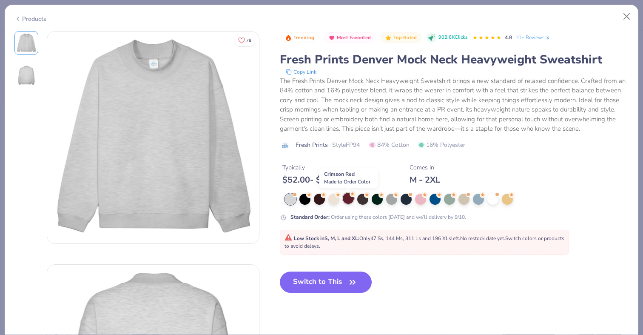
click at [349, 198] on div at bounding box center [348, 198] width 11 height 11
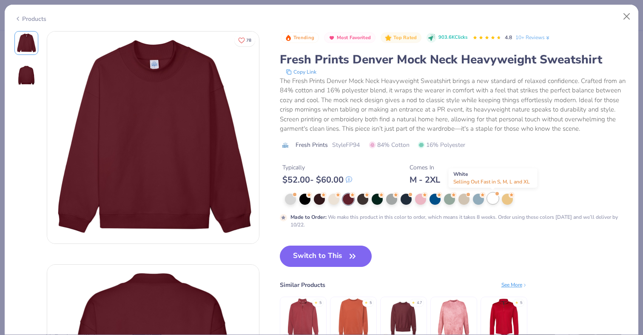
click at [493, 199] on div at bounding box center [493, 198] width 11 height 11
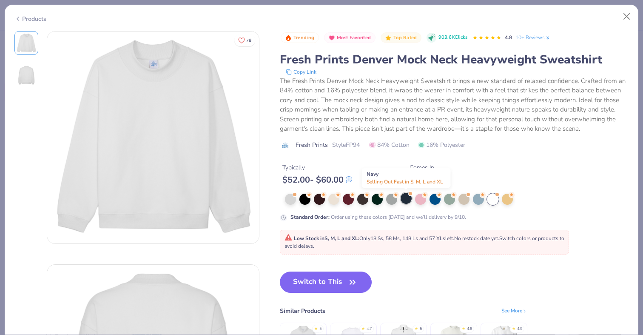
click at [406, 197] on div at bounding box center [406, 198] width 11 height 11
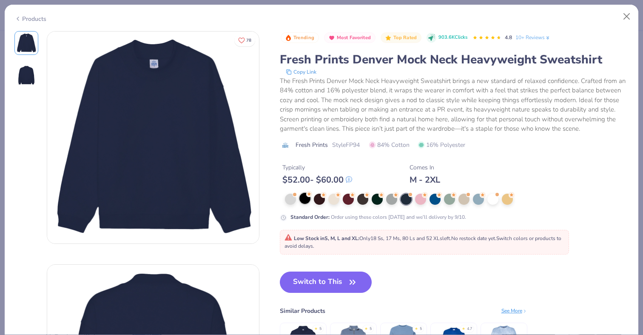
click at [307, 203] on div at bounding box center [305, 198] width 11 height 11
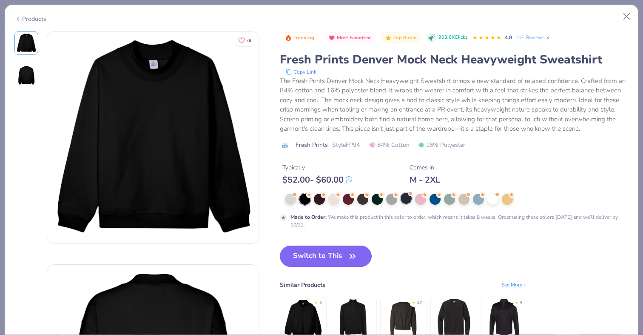
click at [407, 197] on div at bounding box center [406, 198] width 11 height 11
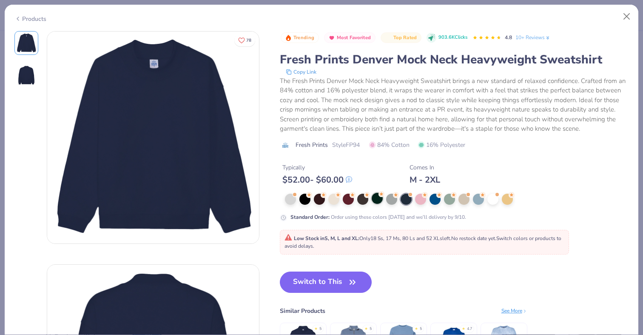
click at [381, 199] on div at bounding box center [377, 198] width 11 height 11
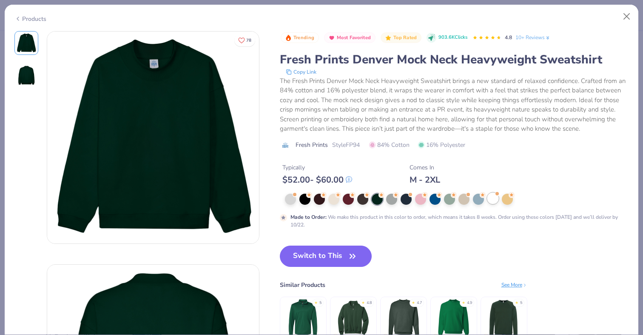
click at [493, 198] on div at bounding box center [493, 198] width 11 height 11
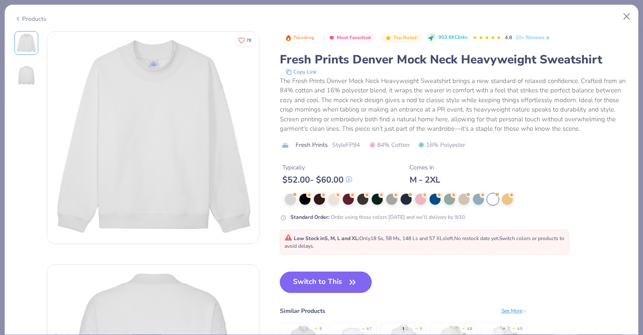
click at [320, 281] on button "Switch to This" at bounding box center [326, 282] width 92 height 21
type input "50"
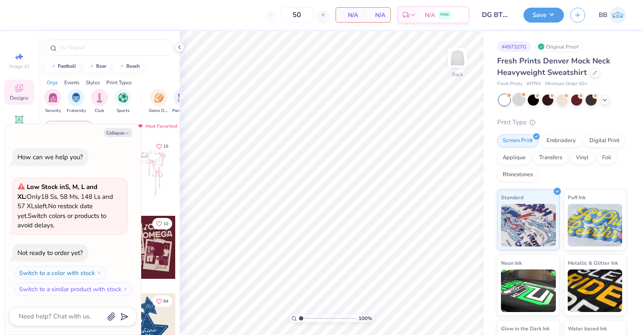
click at [518, 102] on div at bounding box center [519, 99] width 11 height 11
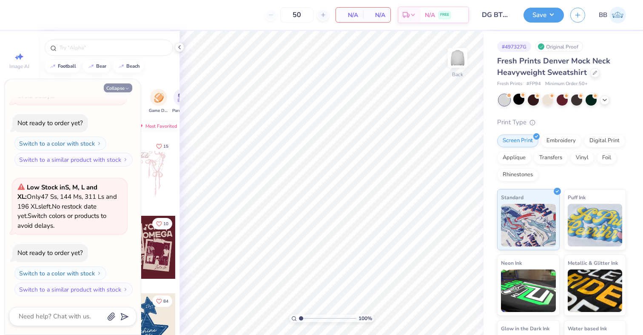
click at [123, 89] on button "Collapse" at bounding box center [118, 87] width 29 height 9
type textarea "x"
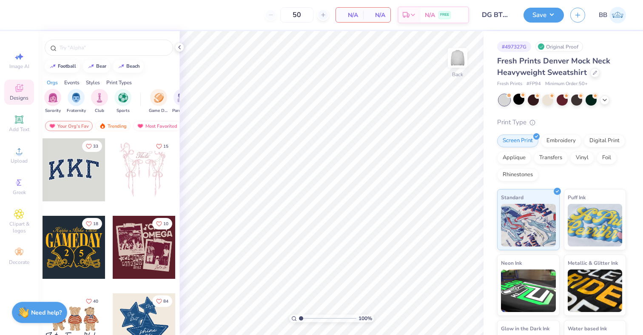
click at [76, 180] on div at bounding box center [74, 169] width 63 height 63
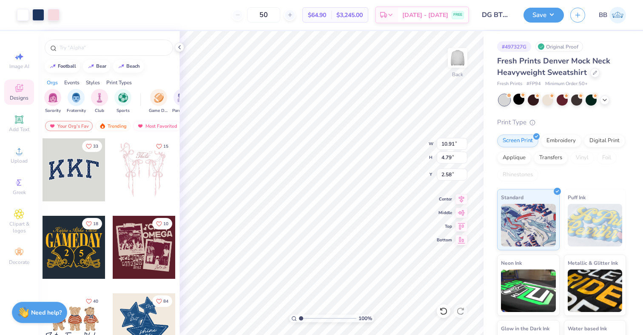
type input "3.00"
click at [181, 46] on icon at bounding box center [179, 47] width 7 height 7
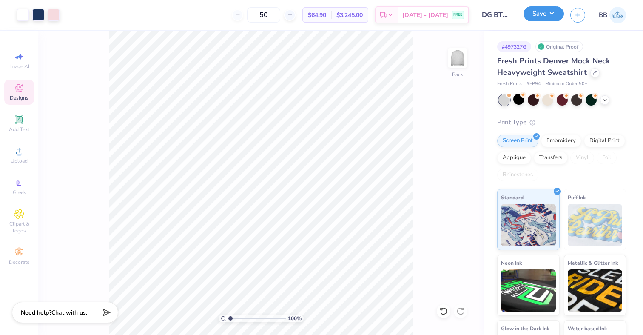
click at [551, 18] on button "Save" at bounding box center [544, 13] width 40 height 15
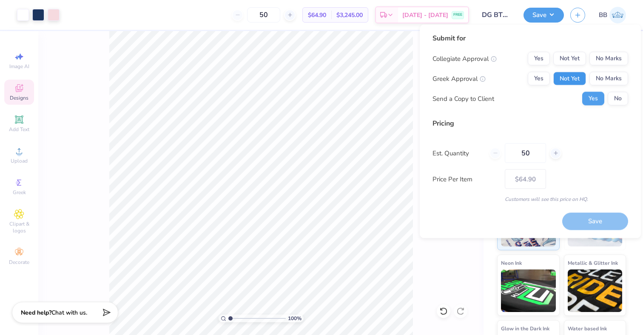
click at [574, 73] on button "Not Yet" at bounding box center [570, 79] width 33 height 14
click at [610, 57] on button "No Marks" at bounding box center [609, 59] width 39 height 14
click at [623, 100] on button "No" at bounding box center [618, 99] width 20 height 14
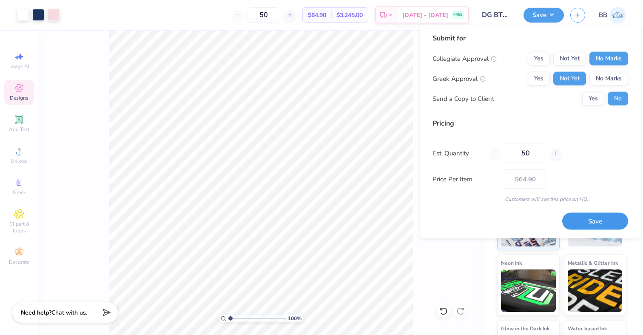
click at [585, 220] on button "Save" at bounding box center [596, 220] width 66 height 17
type input "$64.90"
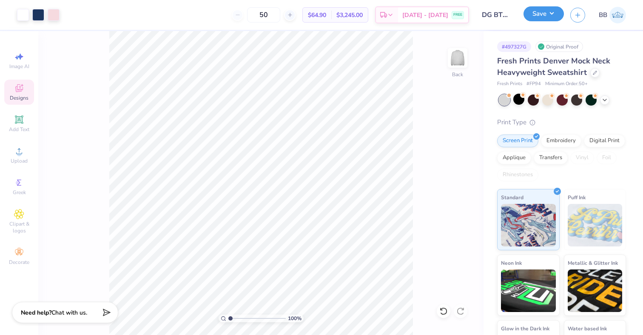
click at [552, 17] on button "Save" at bounding box center [544, 13] width 40 height 15
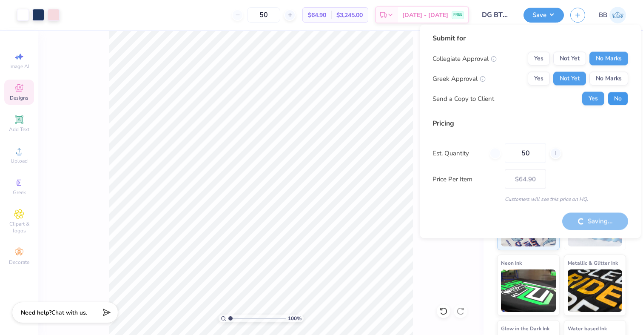
click at [622, 95] on button "No" at bounding box center [618, 99] width 20 height 14
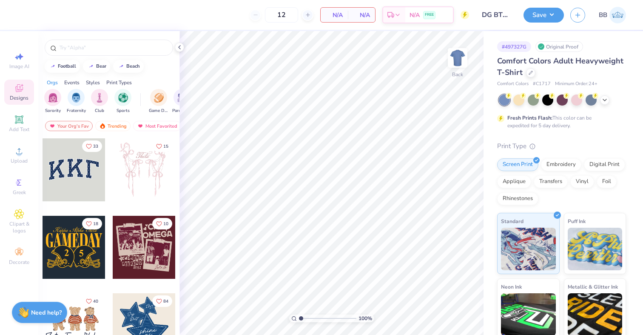
click at [69, 168] on div at bounding box center [74, 169] width 63 height 63
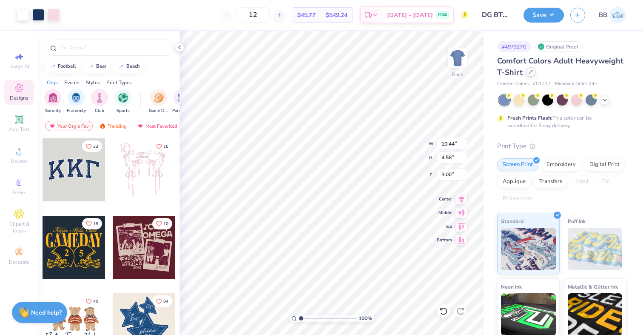
click at [531, 68] on div at bounding box center [530, 71] width 9 height 9
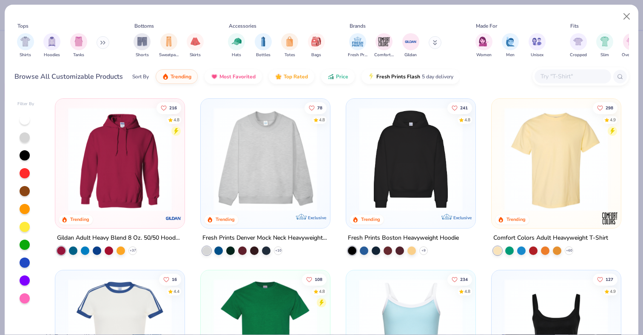
click at [266, 178] on img at bounding box center [265, 159] width 112 height 104
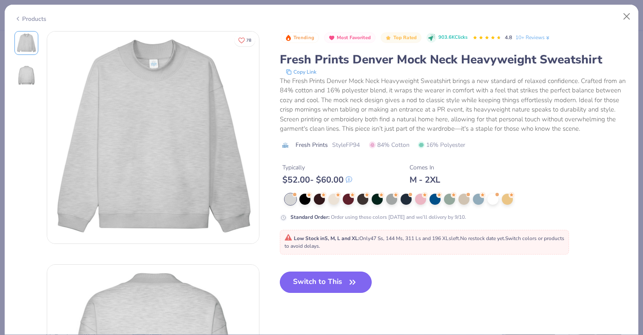
click at [319, 283] on button "Switch to This" at bounding box center [326, 282] width 92 height 21
type input "50"
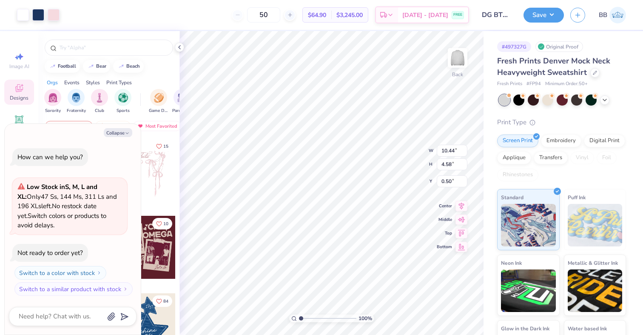
type textarea "x"
type input "3.00"
click at [179, 46] on polyline at bounding box center [180, 47] width 2 height 3
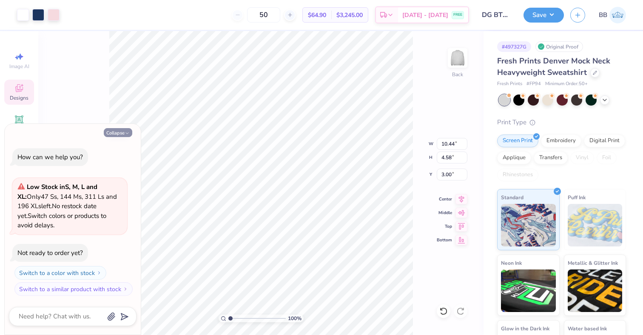
click at [119, 134] on button "Collapse" at bounding box center [118, 132] width 29 height 9
type textarea "x"
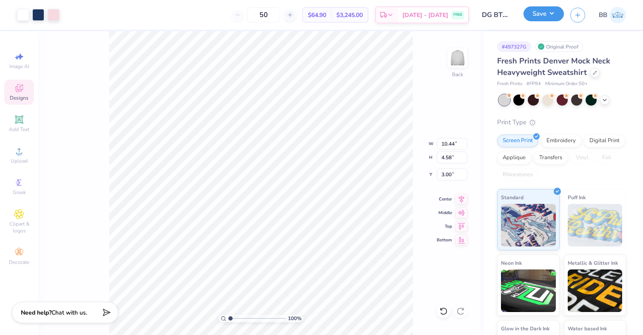
click at [546, 13] on button "Save" at bounding box center [544, 13] width 40 height 15
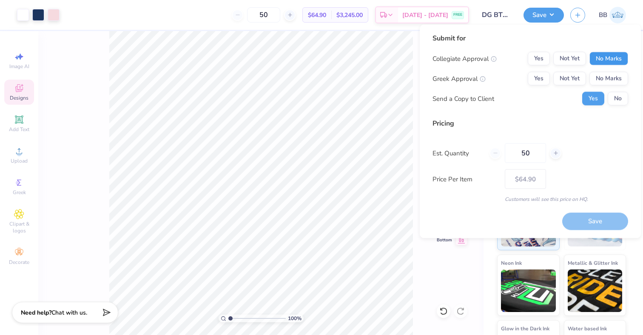
click at [619, 57] on button "No Marks" at bounding box center [609, 59] width 39 height 14
click at [578, 73] on button "Not Yet" at bounding box center [570, 79] width 33 height 14
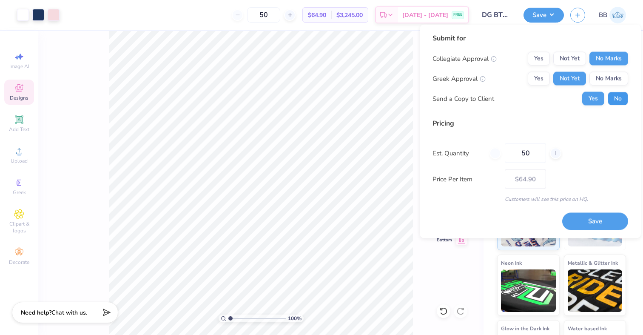
click at [612, 94] on button "No" at bounding box center [618, 99] width 20 height 14
click at [595, 218] on button "Save" at bounding box center [596, 220] width 66 height 17
type input "– –"
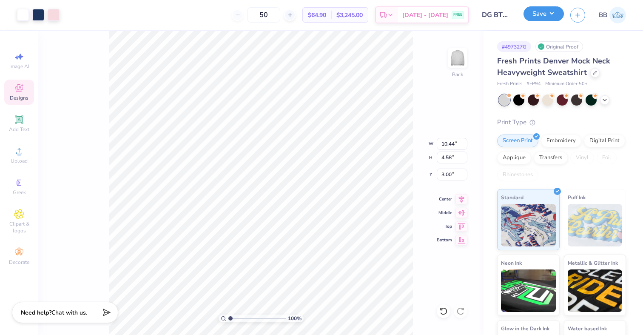
click at [560, 9] on button "Save" at bounding box center [544, 13] width 40 height 15
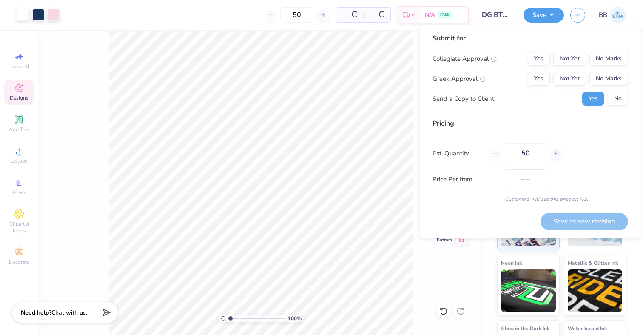
type input "$64.90"
